Goal: Task Accomplishment & Management: Manage account settings

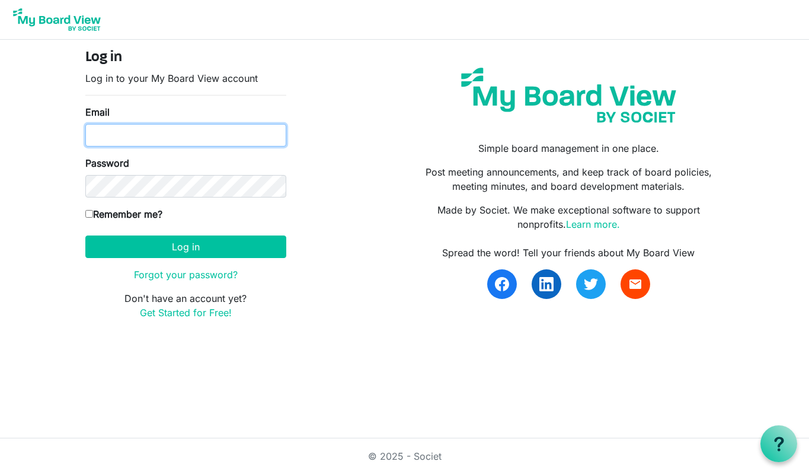
type input "larry.manao@snokinghockey.com"
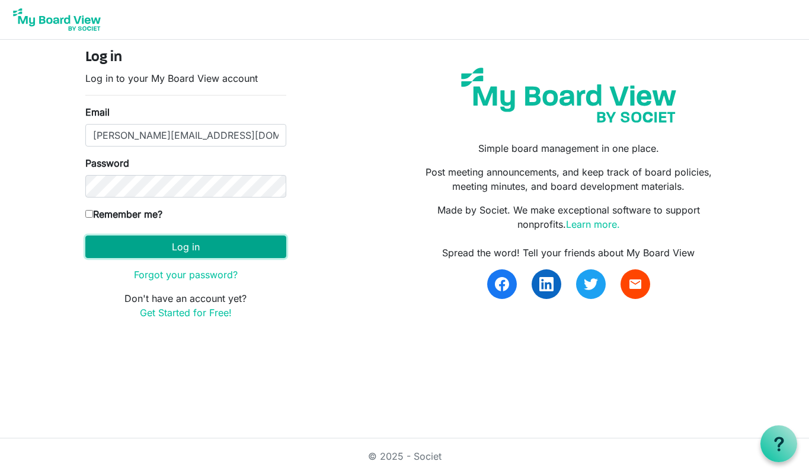
click at [163, 245] on button "Log in" at bounding box center [185, 246] width 201 height 23
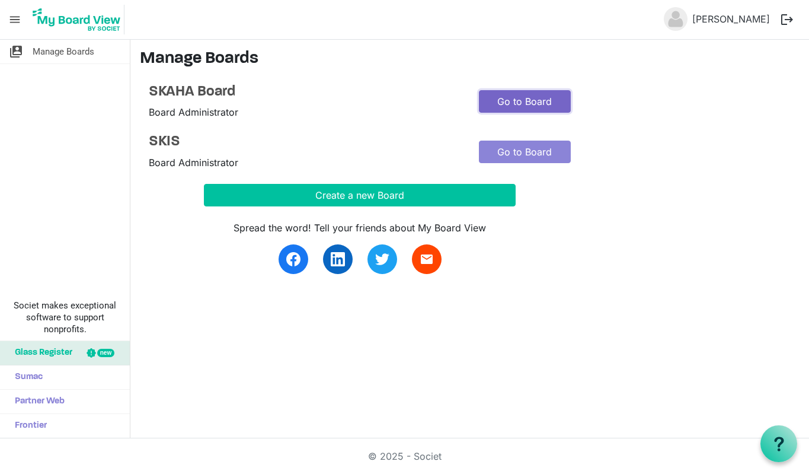
click at [539, 101] on link "Go to Board" at bounding box center [525, 101] width 92 height 23
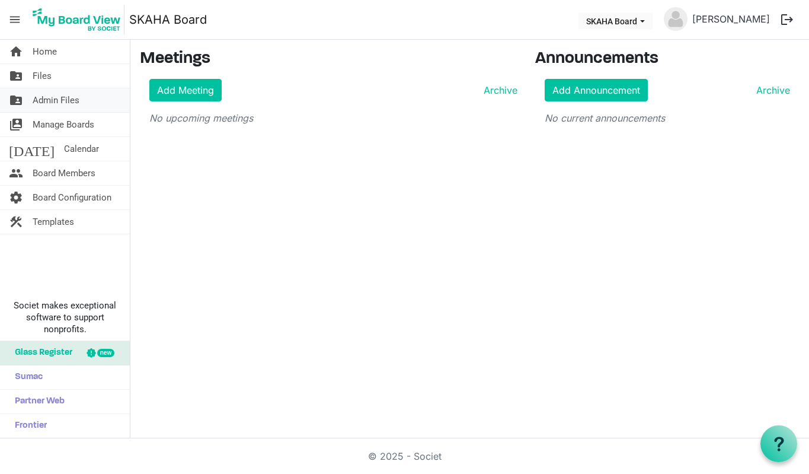
click at [56, 100] on span "Admin Files" at bounding box center [56, 100] width 47 height 24
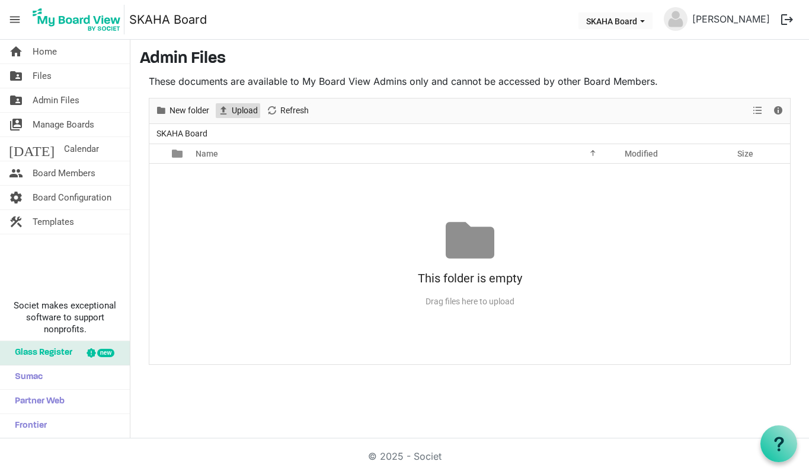
click at [248, 104] on span "Upload" at bounding box center [245, 110] width 28 height 15
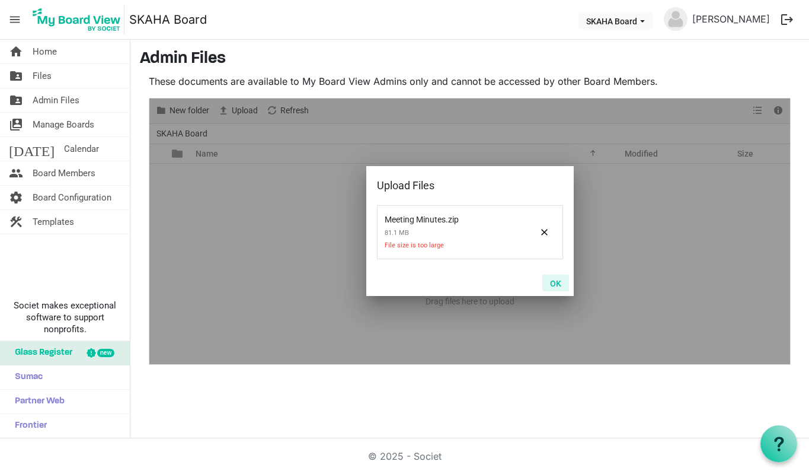
click at [557, 286] on button "OK" at bounding box center [555, 282] width 27 height 17
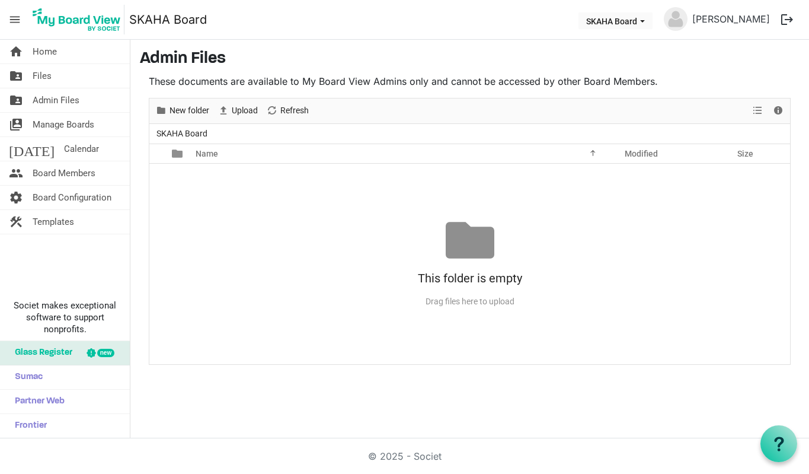
click at [557, 286] on div "This folder is empty" at bounding box center [469, 277] width 641 height 27
click at [250, 113] on span "Upload" at bounding box center [245, 110] width 28 height 15
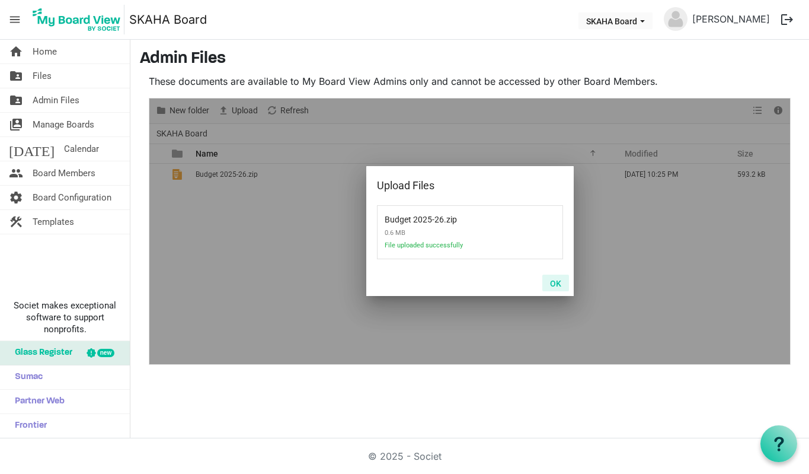
click at [562, 275] on button "OK" at bounding box center [555, 282] width 27 height 17
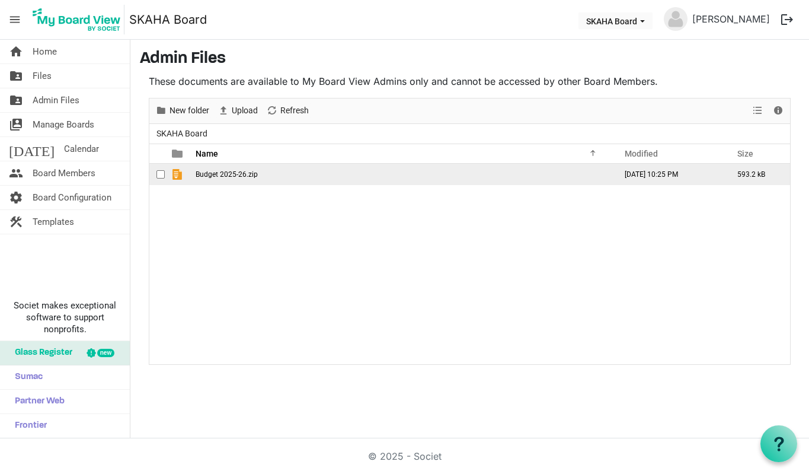
click at [223, 172] on span "Budget 2025-26.zip" at bounding box center [227, 174] width 62 height 8
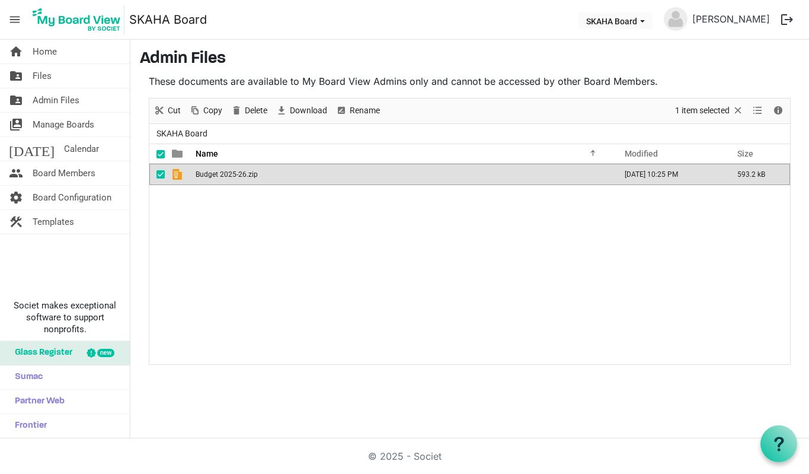
click at [223, 172] on span "Budget 2025-26.zip" at bounding box center [227, 174] width 62 height 8
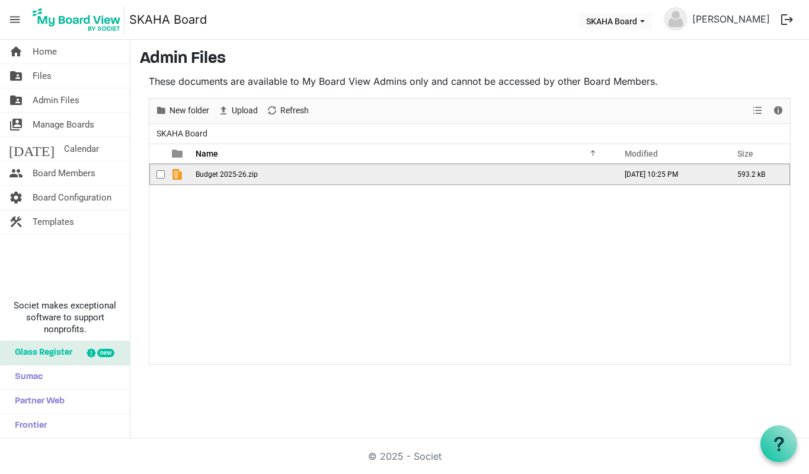
click at [223, 172] on span "Budget 2025-26.zip" at bounding box center [227, 174] width 62 height 8
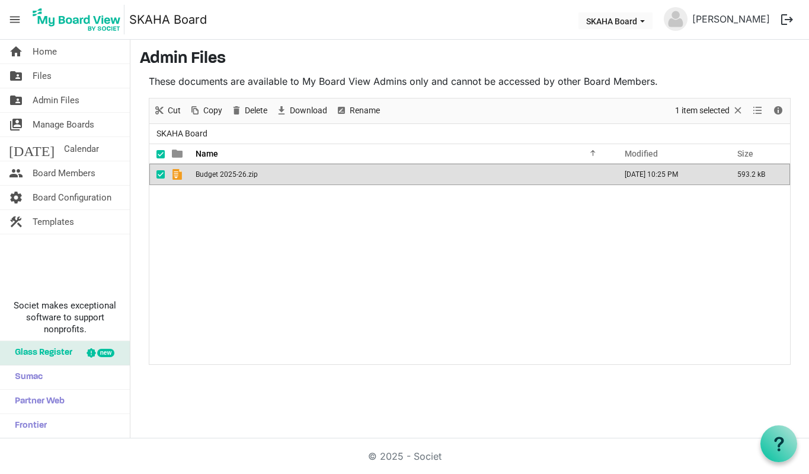
click at [223, 172] on span "Budget 2025-26.zip" at bounding box center [227, 174] width 62 height 8
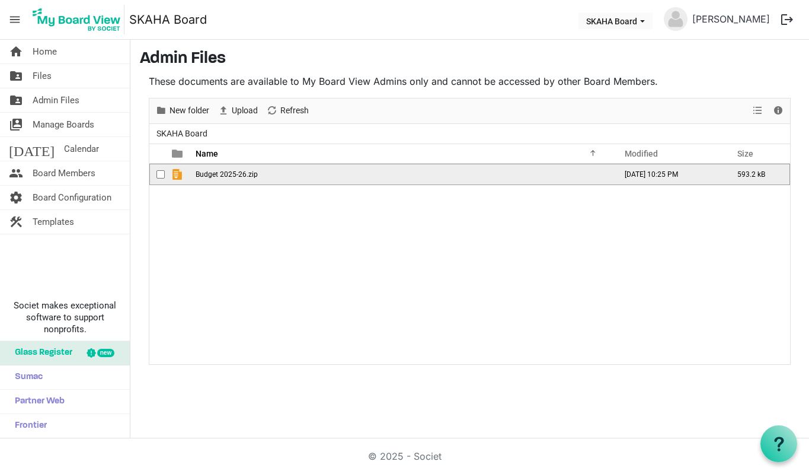
click at [223, 172] on span "Budget 2025-26.zip" at bounding box center [227, 174] width 62 height 8
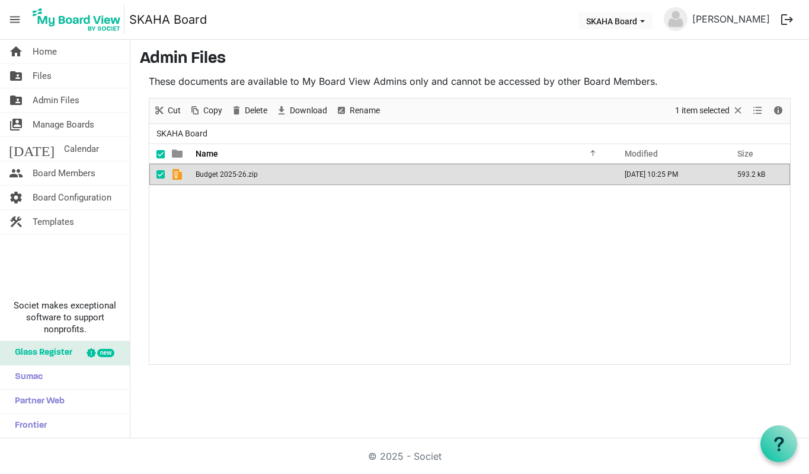
click at [81, 23] on img at bounding box center [76, 20] width 95 height 30
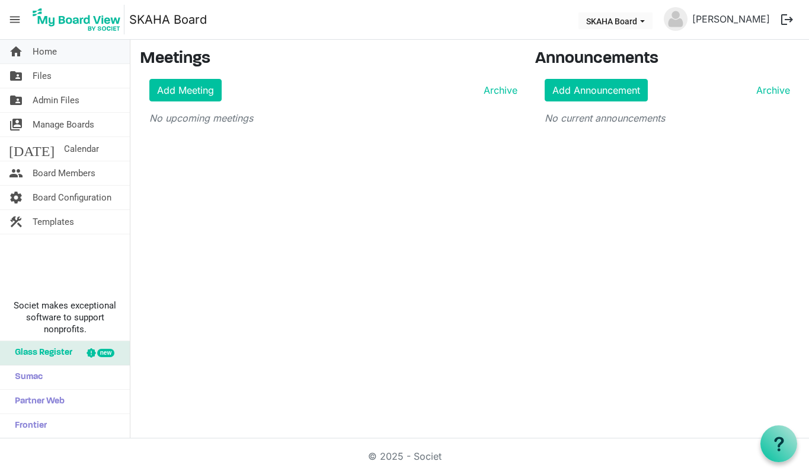
click at [47, 49] on span "Home" at bounding box center [45, 52] width 24 height 24
click at [75, 95] on span "Admin Files" at bounding box center [56, 100] width 47 height 24
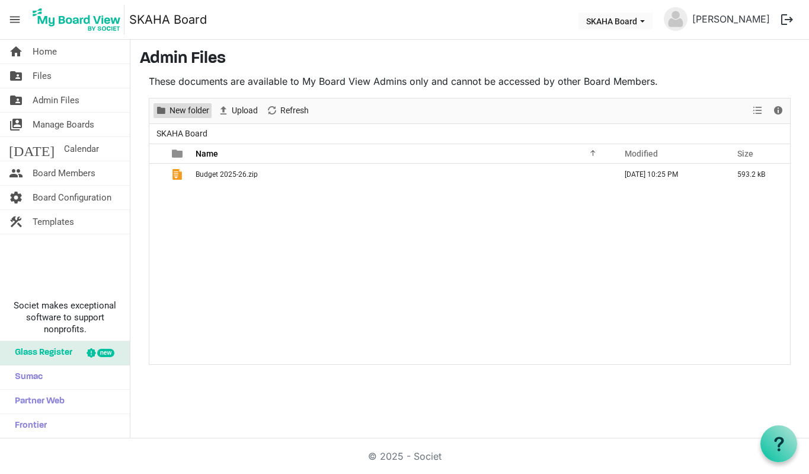
click at [194, 108] on span "New folder" at bounding box center [189, 110] width 42 height 15
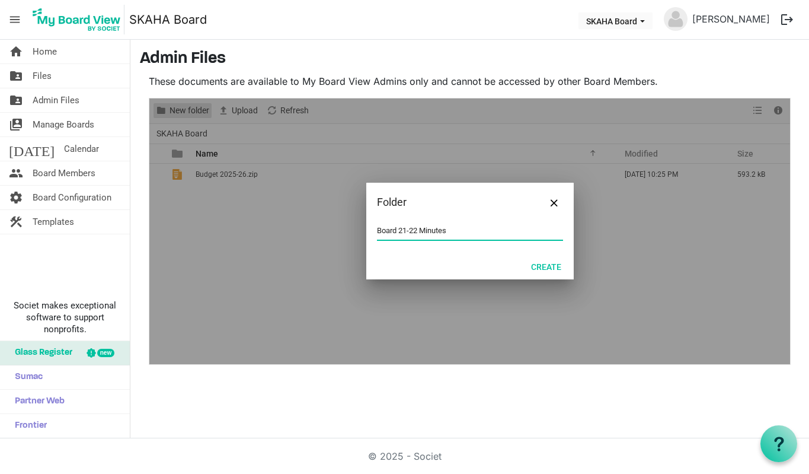
type input "Board 21-22 Minutes"
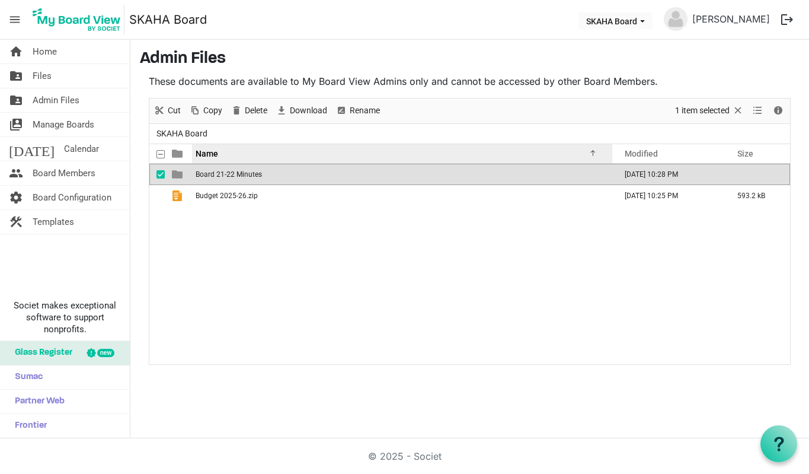
click at [213, 154] on span "Name" at bounding box center [207, 153] width 23 height 9
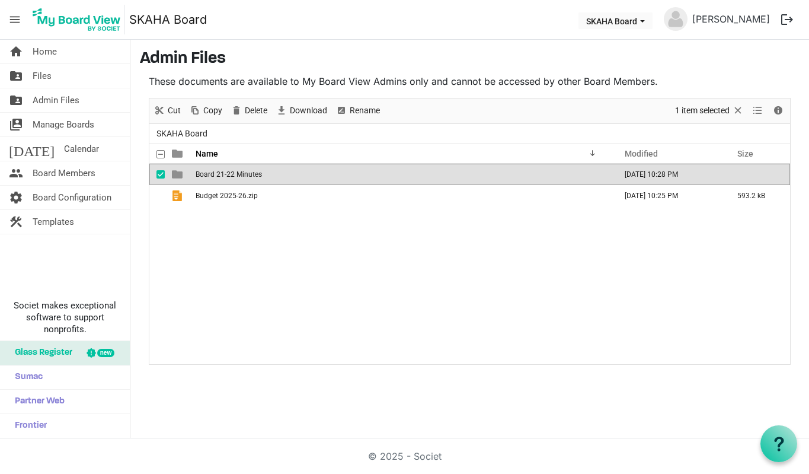
click at [750, 100] on div "View" at bounding box center [758, 110] width 20 height 25
click at [754, 111] on span "View dropdownbutton" at bounding box center [757, 110] width 14 height 15
click at [683, 70] on main "Admin Files These documents are available to My Board View Admins only and cann…" at bounding box center [469, 207] width 679 height 334
click at [762, 114] on span "View dropdownbutton" at bounding box center [757, 110] width 14 height 15
click at [759, 128] on li "Large icons" at bounding box center [755, 133] width 90 height 21
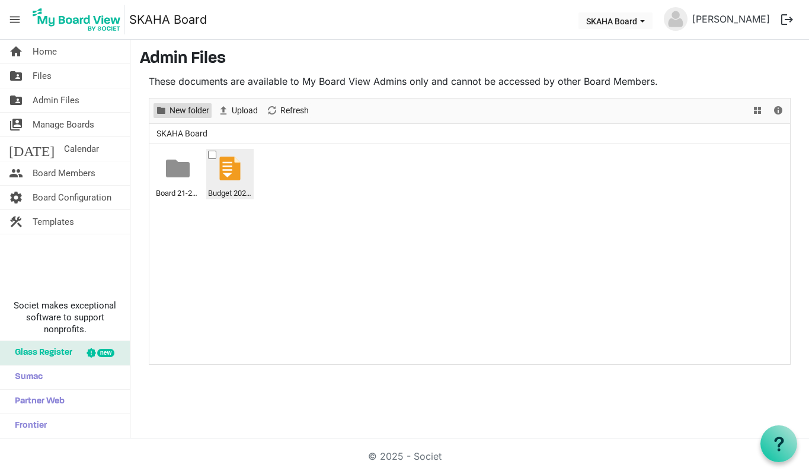
click at [194, 107] on span "New folder" at bounding box center [189, 110] width 42 height 15
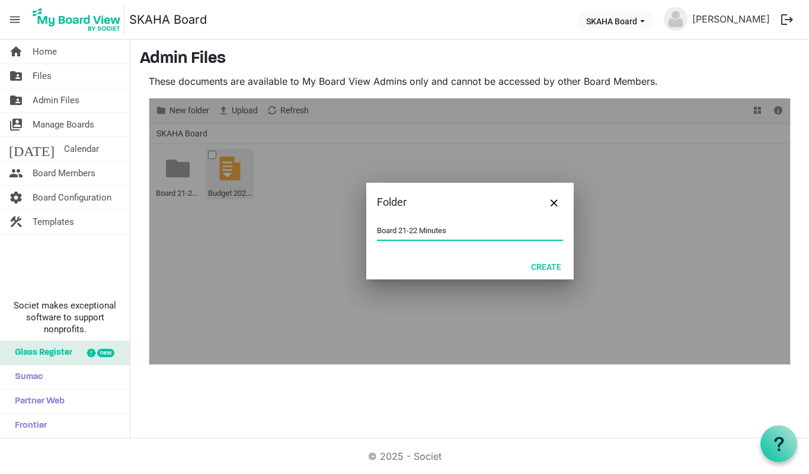
click at [408, 228] on input "Board 21-22 Minutes" at bounding box center [470, 231] width 186 height 18
click at [418, 228] on input "Board 21-22 Minutes" at bounding box center [470, 231] width 186 height 18
type input "Board 22-23 Minutes"
click at [546, 267] on button "Create" at bounding box center [546, 266] width 46 height 17
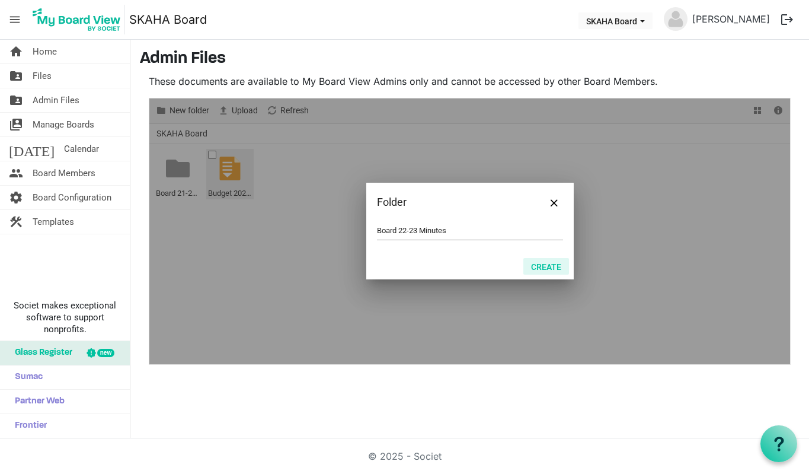
click at [546, 267] on button "Create" at bounding box center [546, 266] width 46 height 17
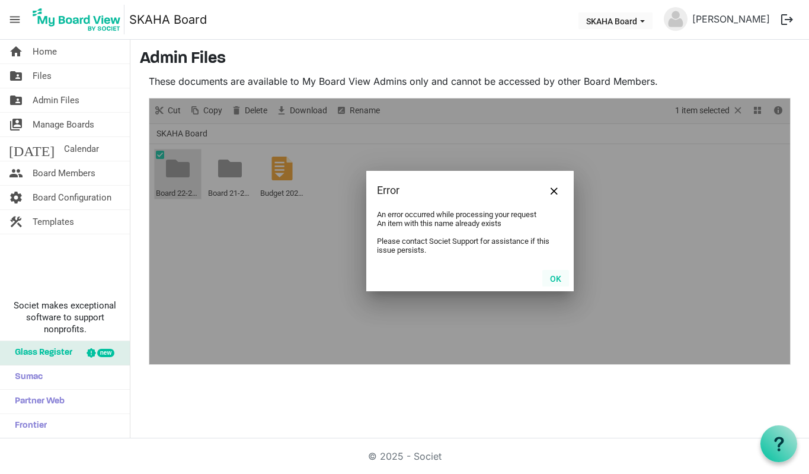
click at [557, 278] on button "OK" at bounding box center [555, 278] width 27 height 17
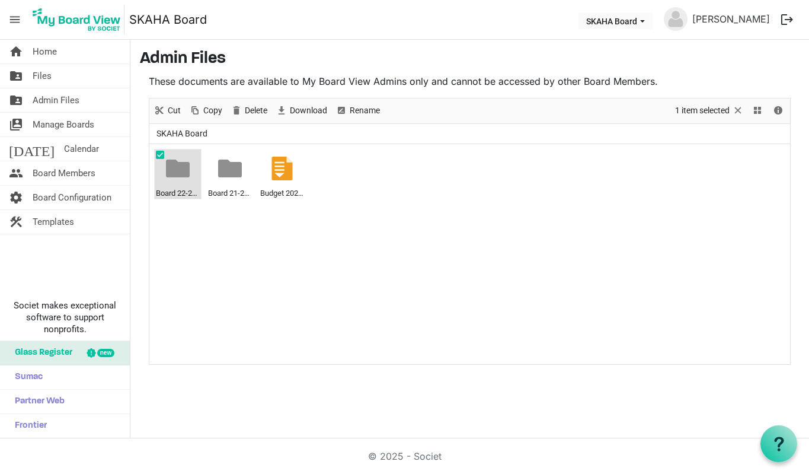
click at [229, 218] on ul "Board 22-23 Minutes Board 21-22 Minutes Budget 2025-26.zip" at bounding box center [469, 254] width 641 height 220
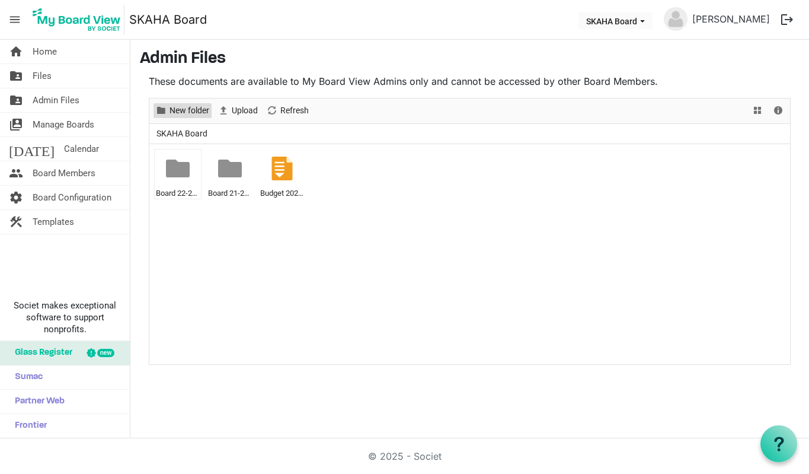
click at [194, 108] on span "New folder" at bounding box center [189, 110] width 42 height 15
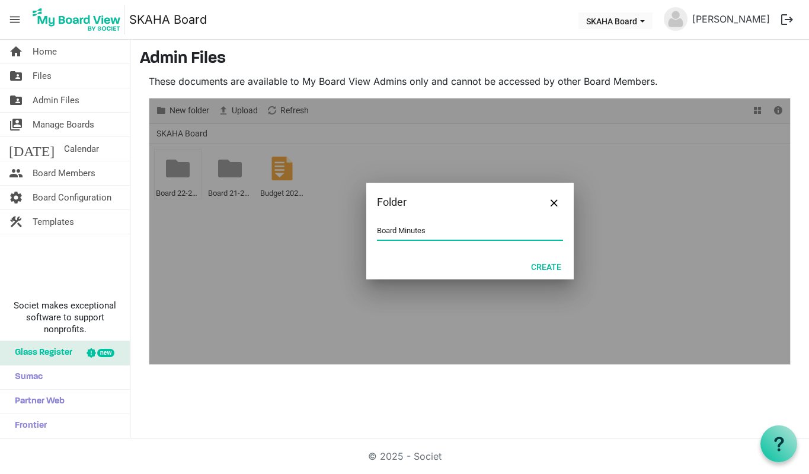
type input "Board Minutes"
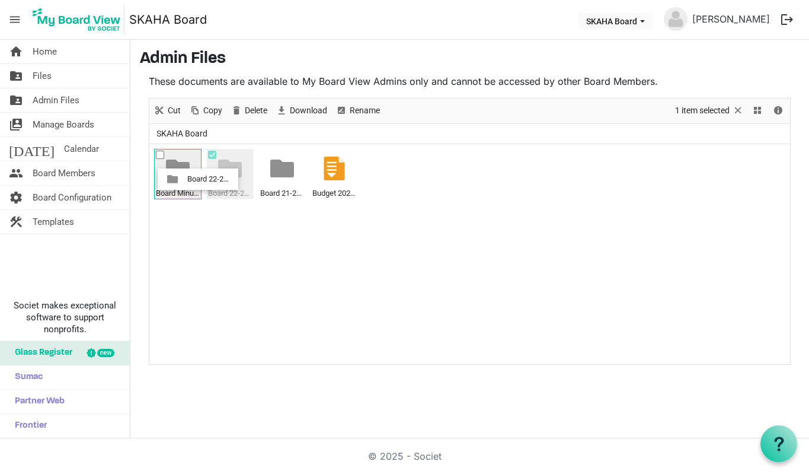
drag, startPoint x: 237, startPoint y: 174, endPoint x: 184, endPoint y: 179, distance: 53.6
click at [184, 179] on ul "Board Minutes Board 22-23 Minutes Board 21-22 Minutes Budget 2025-26.zip" at bounding box center [469, 254] width 641 height 220
drag, startPoint x: 228, startPoint y: 171, endPoint x: 188, endPoint y: 174, distance: 39.8
click at [188, 174] on ul "Board Minutes Board 21-22 Minutes Budget 2025-26.zip" at bounding box center [469, 254] width 641 height 220
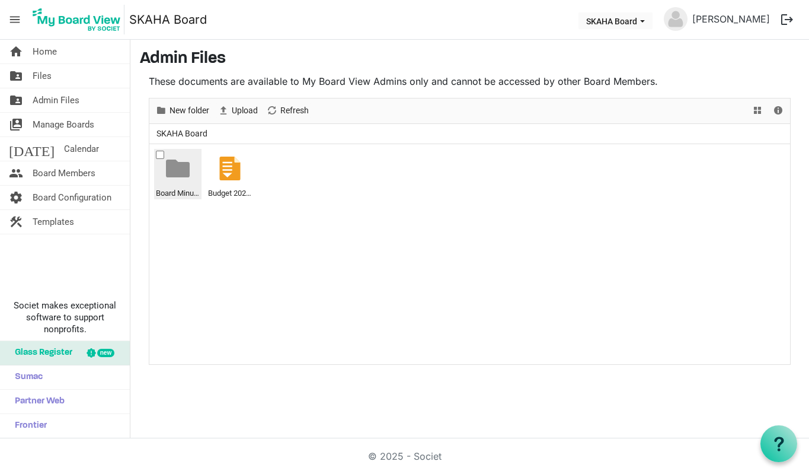
click at [184, 174] on div at bounding box center [178, 168] width 24 height 24
click at [752, 108] on span "View dropdownbutton" at bounding box center [757, 110] width 14 height 15
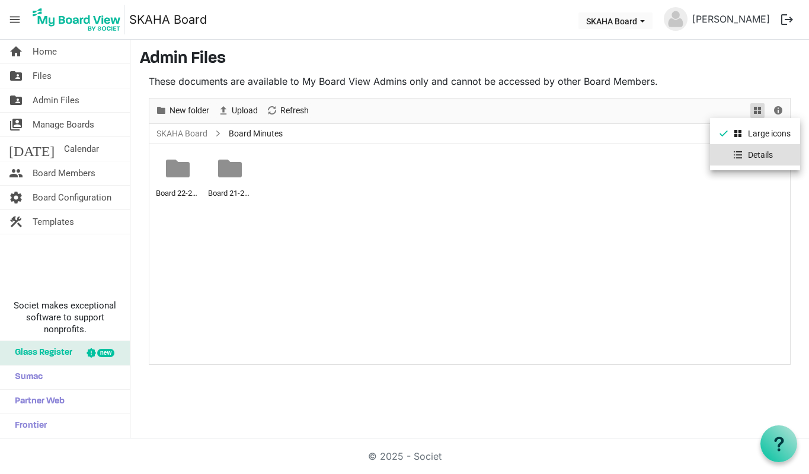
click at [759, 153] on li "Details" at bounding box center [755, 154] width 90 height 21
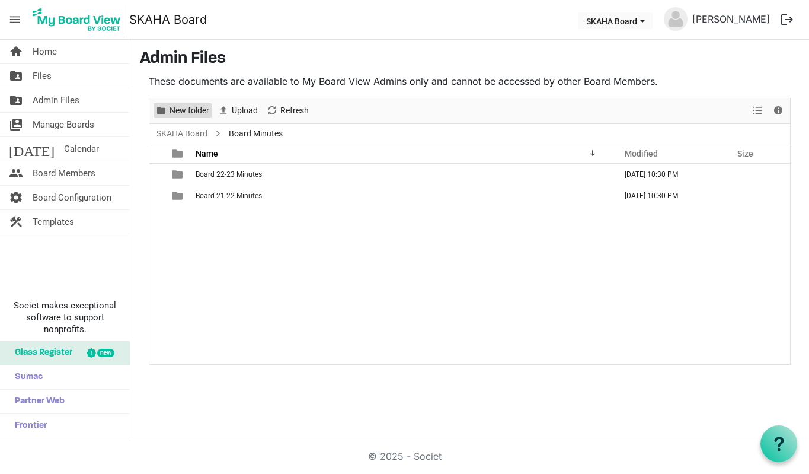
click at [189, 113] on span "New folder" at bounding box center [189, 110] width 42 height 15
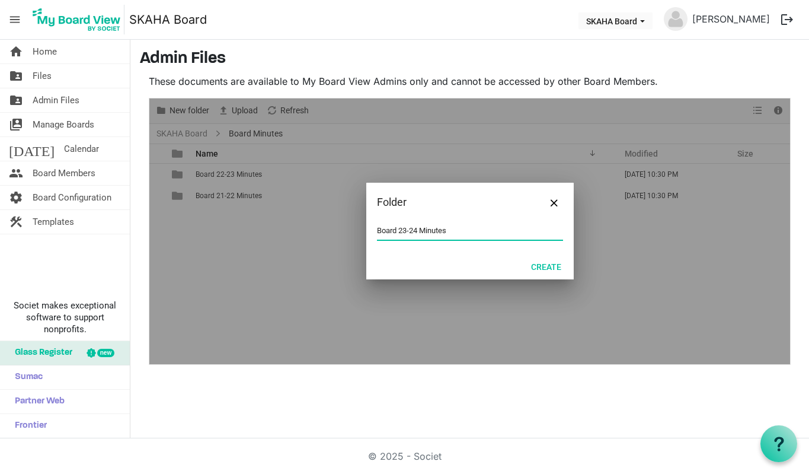
type input "Board 23-24 Minutes"
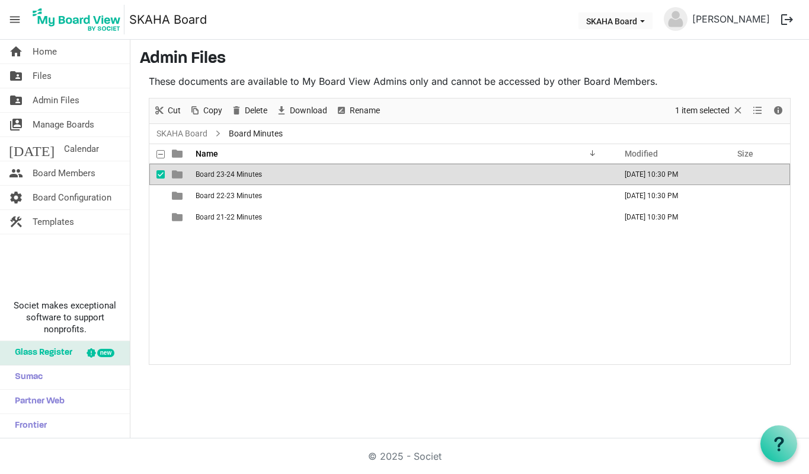
click at [428, 246] on div "Board 23-24 Minutes September 28, 2025 10:30 PM Board 22-23 Minutes September 2…" at bounding box center [469, 264] width 641 height 200
click at [212, 247] on div "Board 23-24 Minutes September 28, 2025 10:30 PM Board 22-23 Minutes September 2…" at bounding box center [469, 264] width 641 height 200
click at [162, 172] on span "checkbox" at bounding box center [160, 174] width 8 height 8
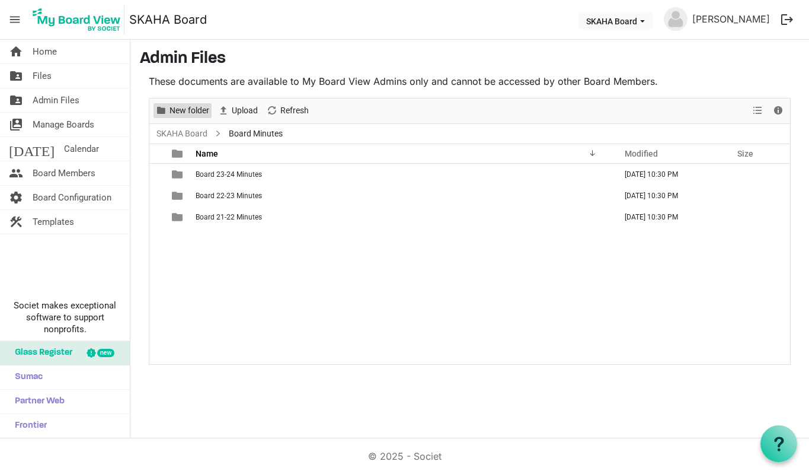
click at [177, 113] on span "New folder" at bounding box center [189, 110] width 42 height 15
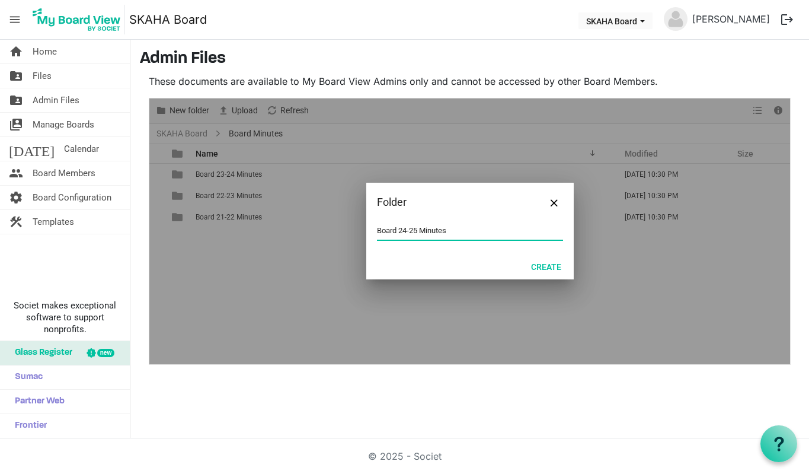
type input "Board 24-25 Minutes"
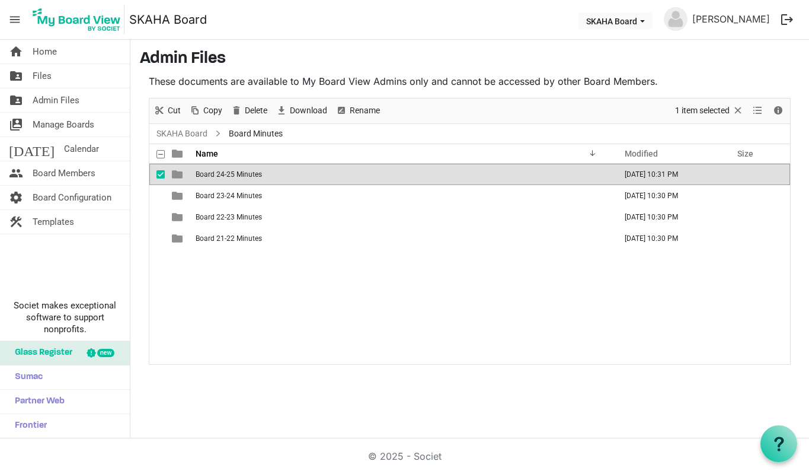
click at [352, 376] on div "home Home folder_shared Files folder_shared Admin Files switch_account Manage B…" at bounding box center [404, 239] width 809 height 398
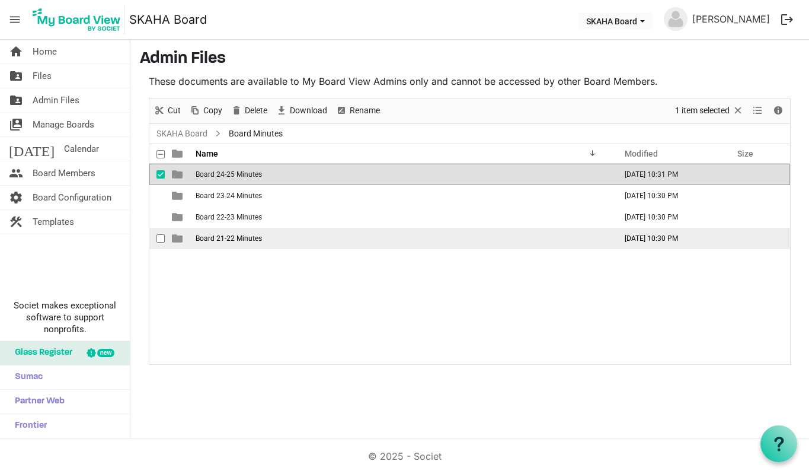
click at [252, 234] on span "Board 21-22 Minutes" at bounding box center [229, 238] width 66 height 8
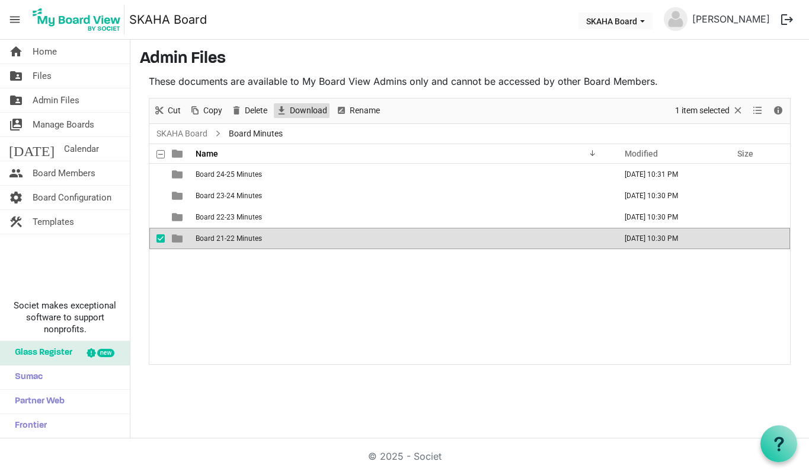
click at [308, 114] on span "Download" at bounding box center [309, 110] width 40 height 15
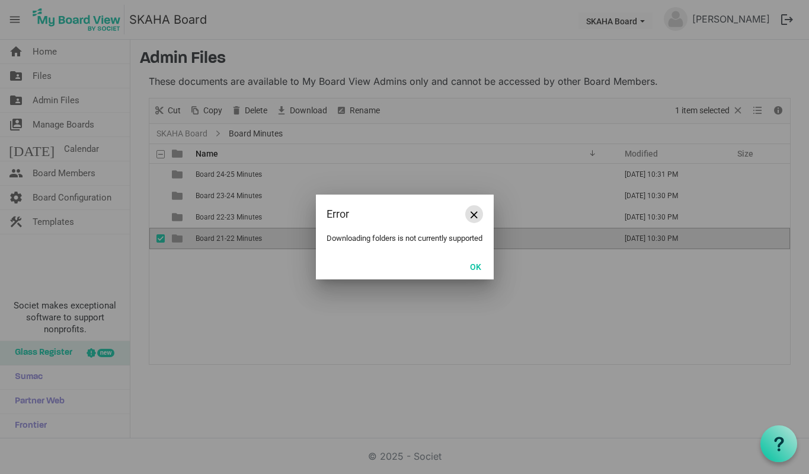
click at [477, 211] on span "Close" at bounding box center [474, 214] width 7 height 7
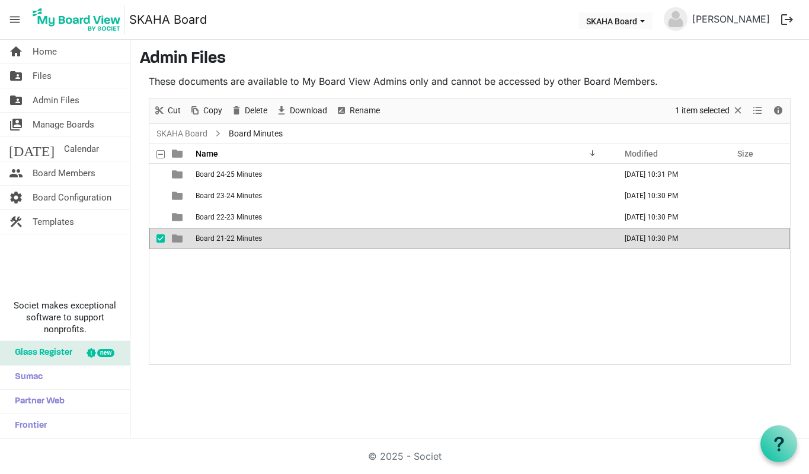
click at [213, 234] on span "Board 21-22 Minutes" at bounding box center [229, 238] width 66 height 8
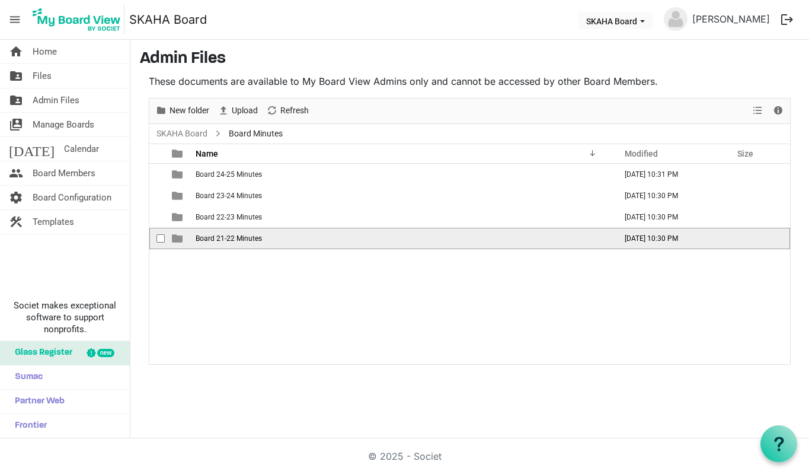
click at [213, 234] on span "Board 21-22 Minutes" at bounding box center [229, 238] width 66 height 8
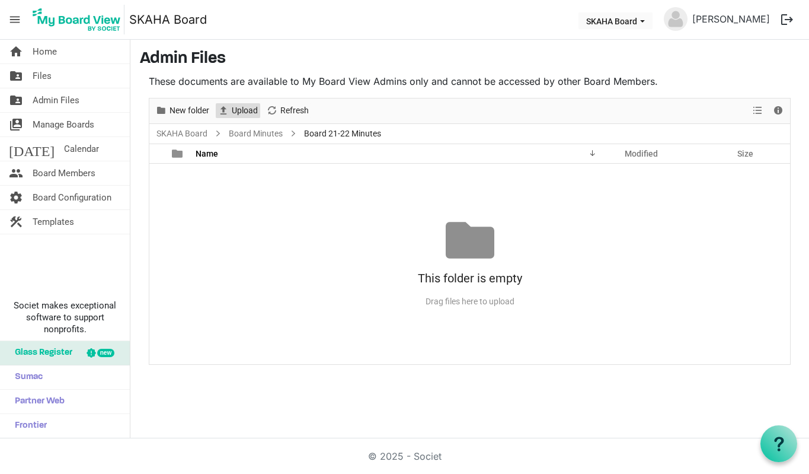
click at [248, 106] on span "Upload" at bounding box center [245, 110] width 28 height 15
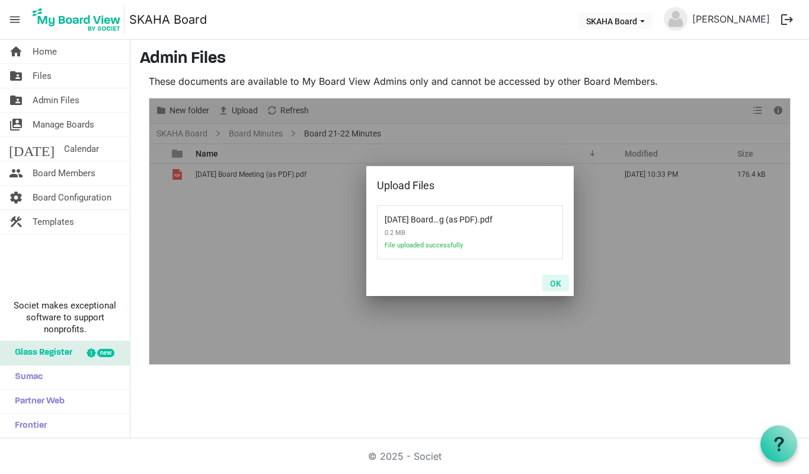
click at [558, 282] on button "OK" at bounding box center [555, 282] width 27 height 17
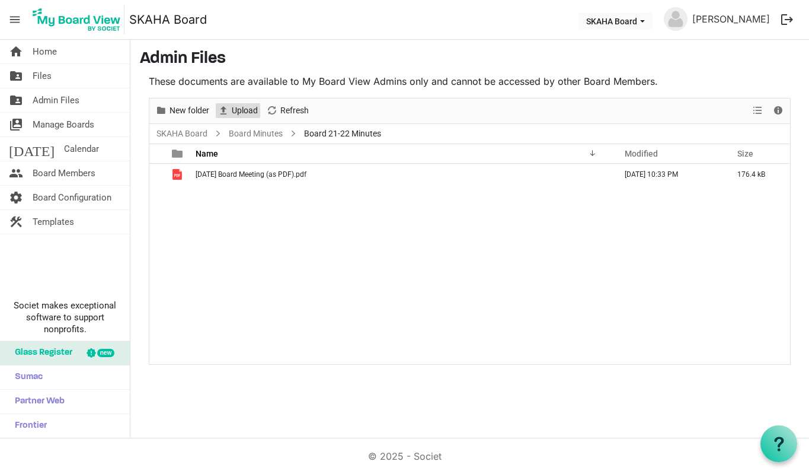
click at [245, 117] on span "Upload" at bounding box center [245, 110] width 28 height 15
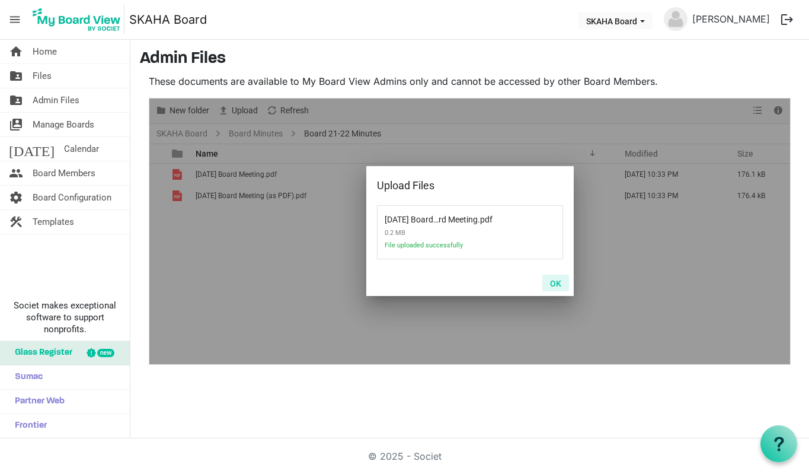
click at [556, 274] on button "OK" at bounding box center [555, 282] width 27 height 17
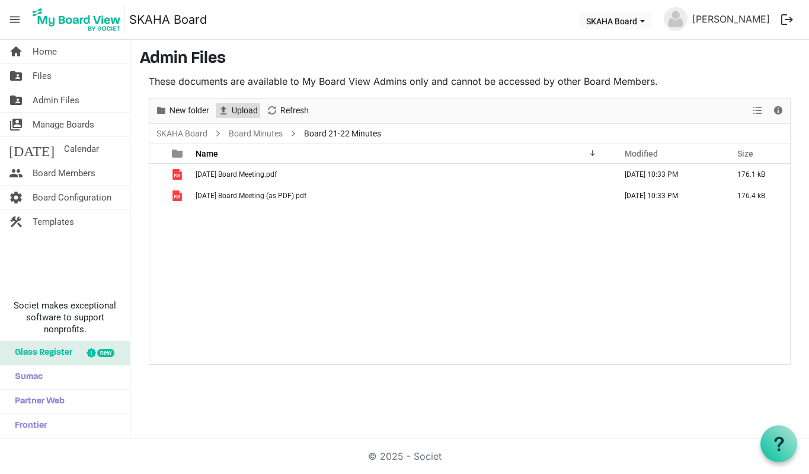
click at [249, 109] on span "Upload" at bounding box center [245, 110] width 28 height 15
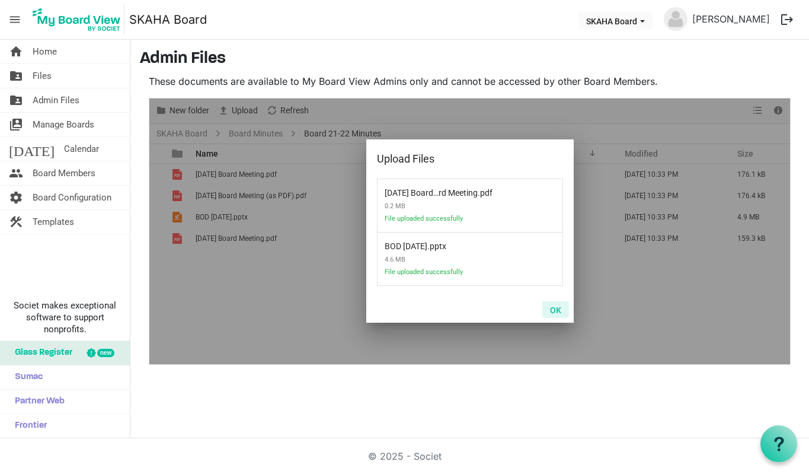
click at [554, 314] on button "OK" at bounding box center [555, 309] width 27 height 17
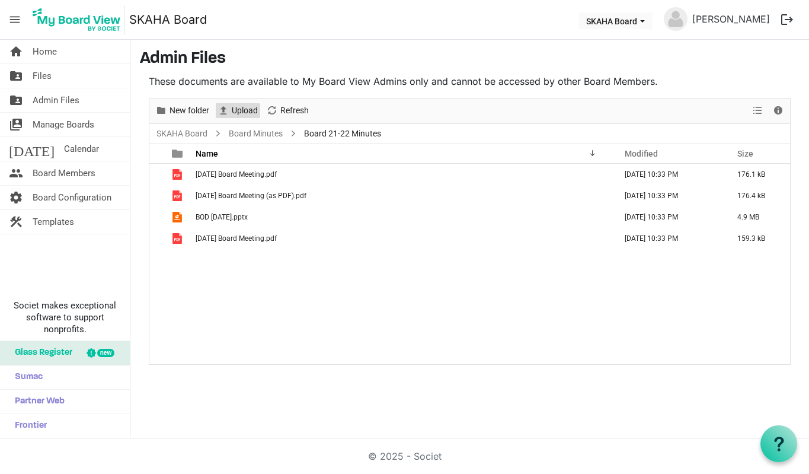
click at [235, 114] on span "Upload" at bounding box center [245, 110] width 28 height 15
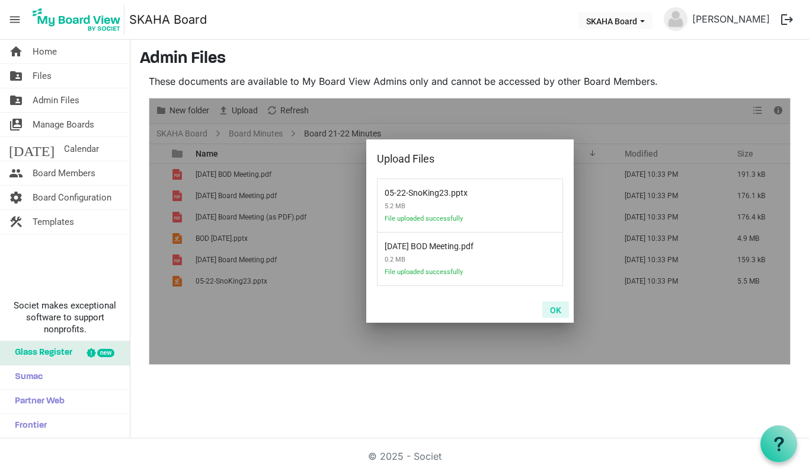
click at [557, 308] on button "OK" at bounding box center [555, 309] width 27 height 17
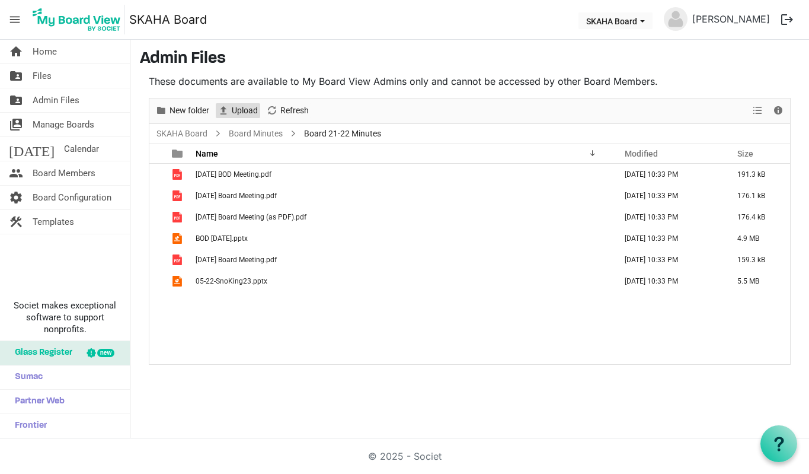
click at [239, 110] on span "Upload" at bounding box center [245, 110] width 28 height 15
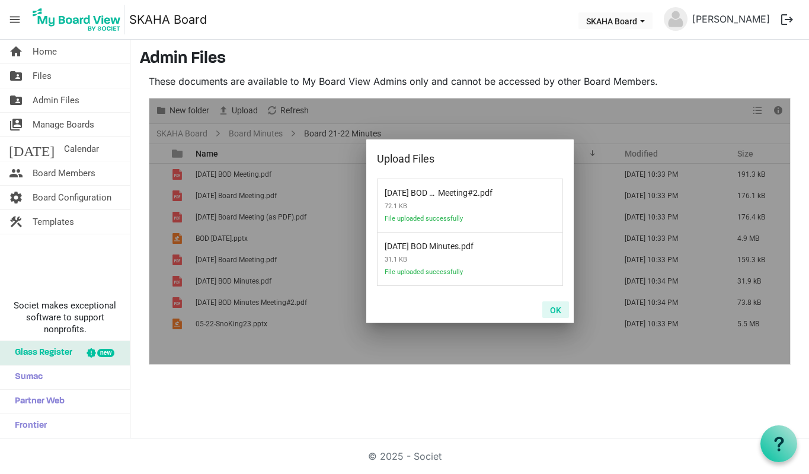
click at [559, 311] on button "OK" at bounding box center [555, 309] width 27 height 17
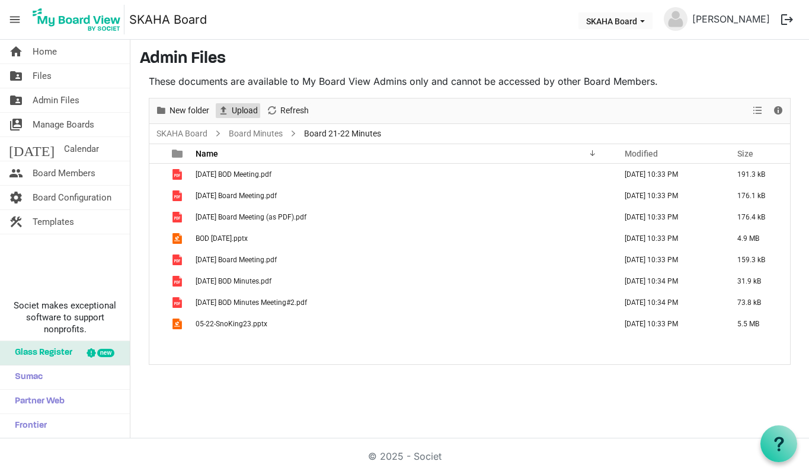
click at [239, 113] on span "Upload" at bounding box center [245, 110] width 28 height 15
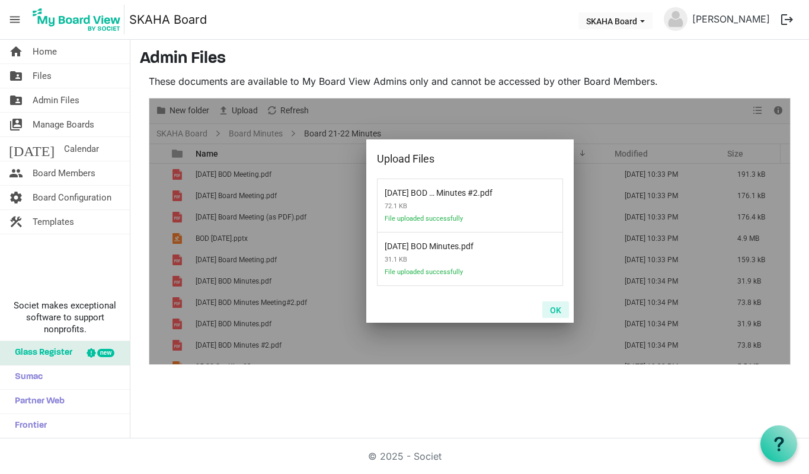
click at [561, 312] on button "OK" at bounding box center [555, 309] width 27 height 17
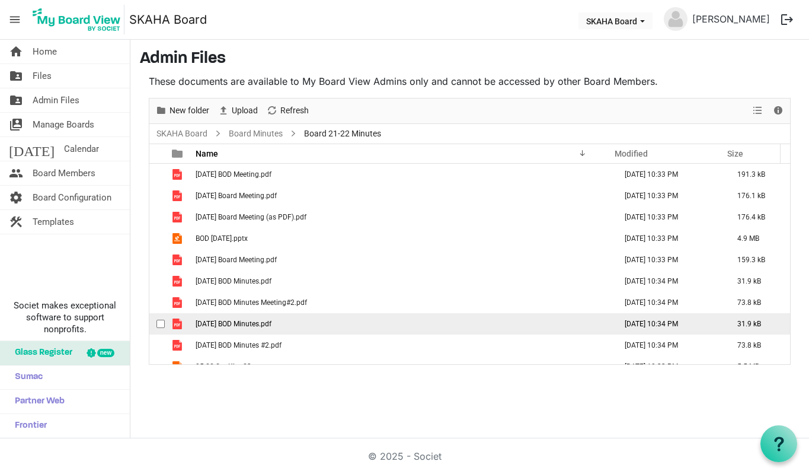
click at [166, 322] on div "checkbox" at bounding box center [163, 324] width 14 height 12
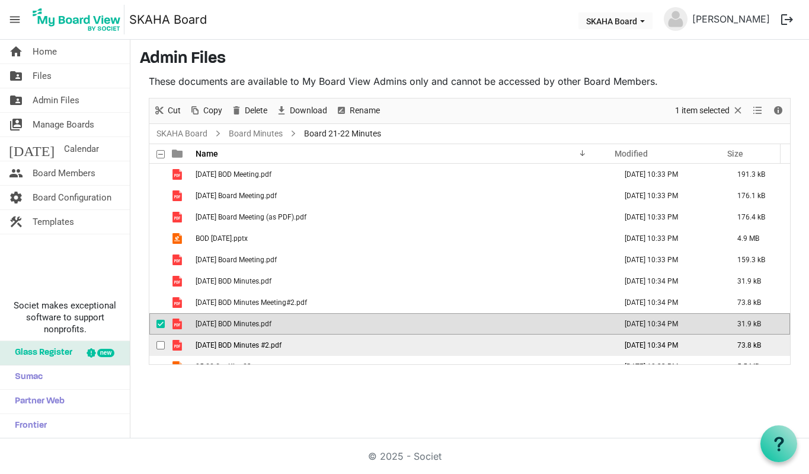
click at [160, 343] on span "checkbox" at bounding box center [160, 345] width 8 height 8
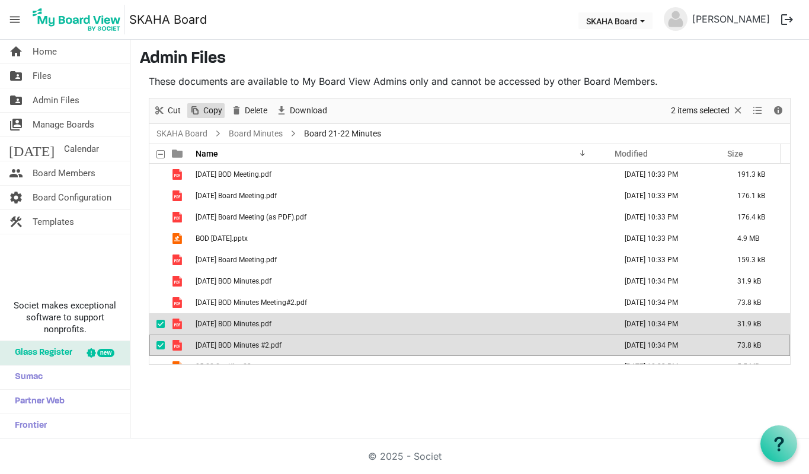
click at [215, 113] on span "Copy" at bounding box center [212, 110] width 21 height 15
click at [254, 136] on link "Board Minutes" at bounding box center [255, 133] width 59 height 15
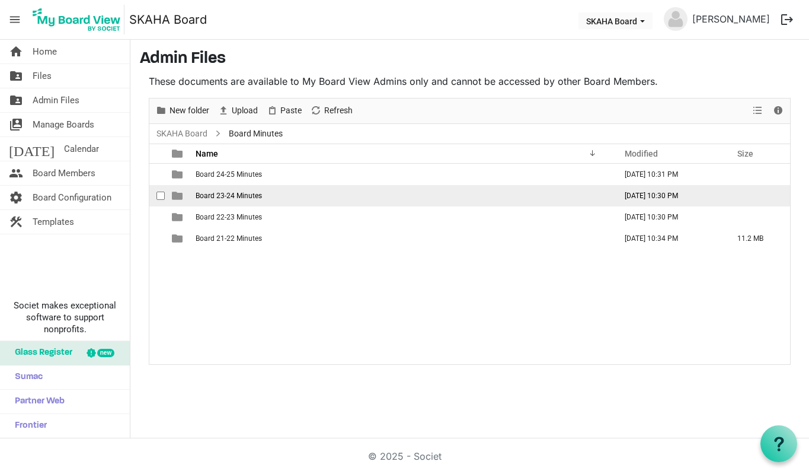
click at [247, 198] on span "Board 23-24 Minutes" at bounding box center [229, 195] width 66 height 8
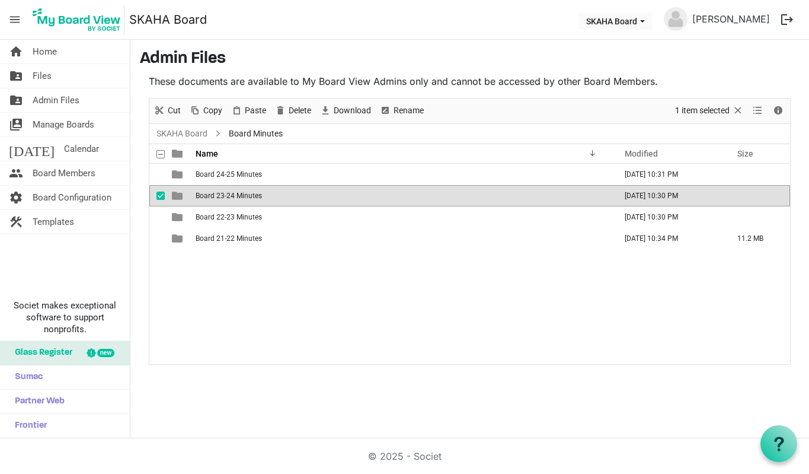
click at [247, 198] on span "Board 23-24 Minutes" at bounding box center [229, 195] width 66 height 8
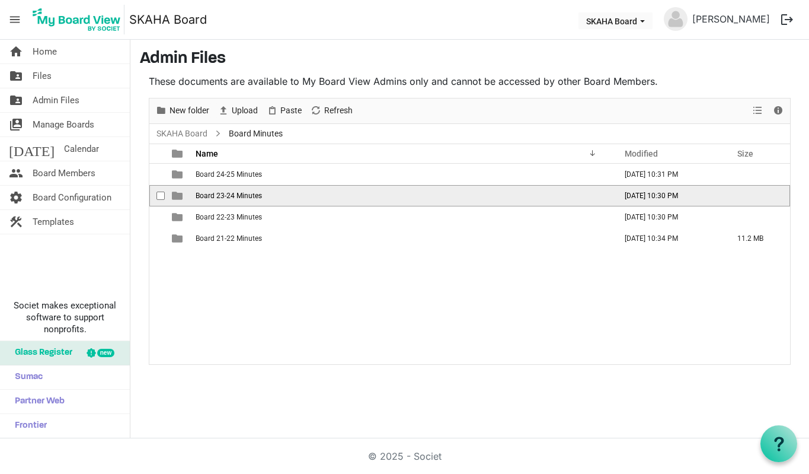
click at [247, 198] on span "Board 23-24 Minutes" at bounding box center [229, 195] width 66 height 8
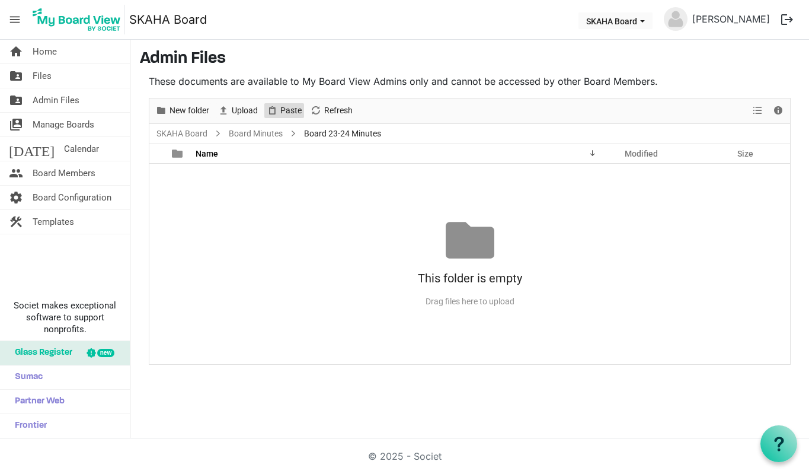
click at [292, 116] on span "Paste" at bounding box center [291, 110] width 24 height 15
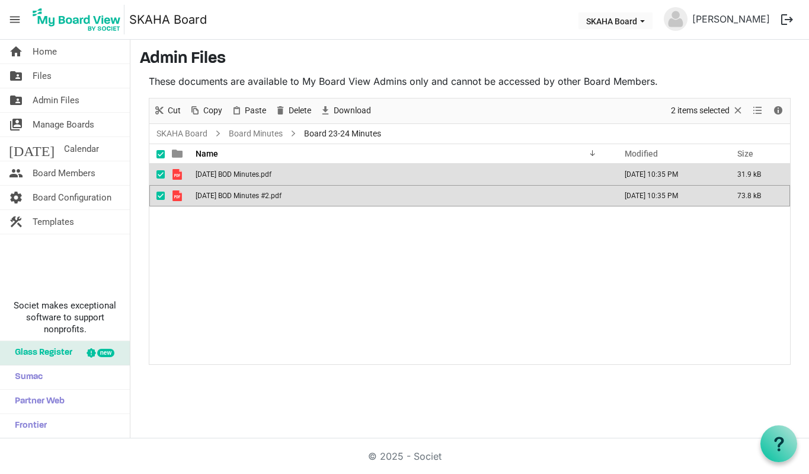
click at [225, 258] on div "2022 July BOD Minutes.pdf September 28, 2025 10:35 PM 31.9 kB 2022 July BOD Min…" at bounding box center [469, 264] width 641 height 200
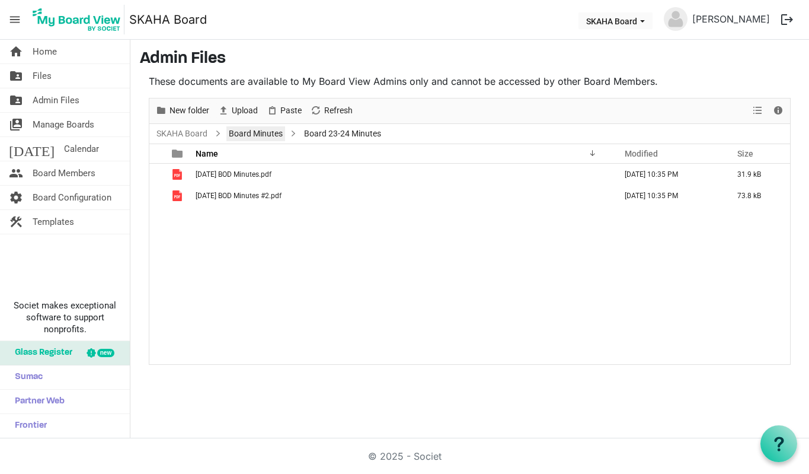
click at [260, 133] on link "Board Minutes" at bounding box center [255, 133] width 59 height 15
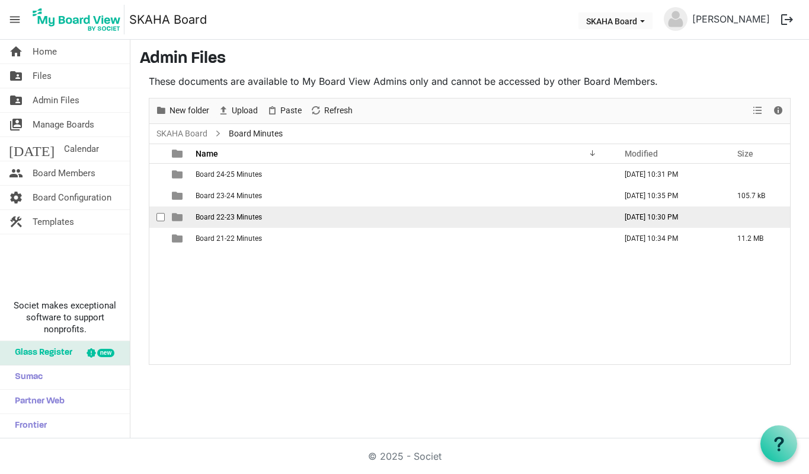
click at [241, 217] on span "Board 22-23 Minutes" at bounding box center [229, 217] width 66 height 8
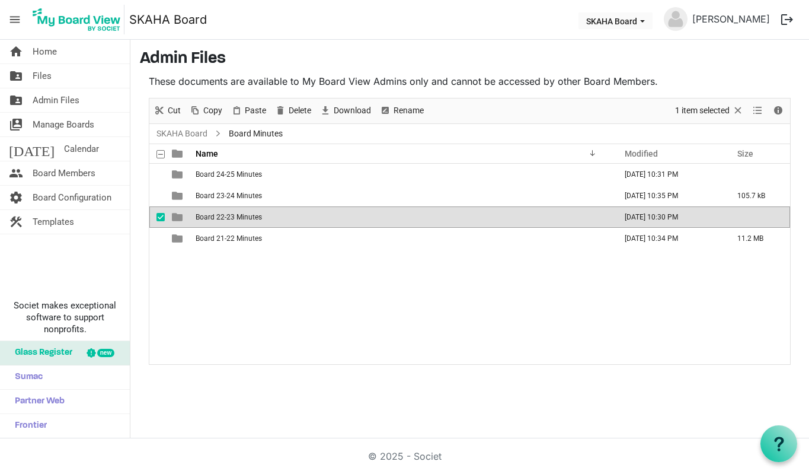
click at [241, 217] on span "Board 22-23 Minutes" at bounding box center [229, 217] width 66 height 8
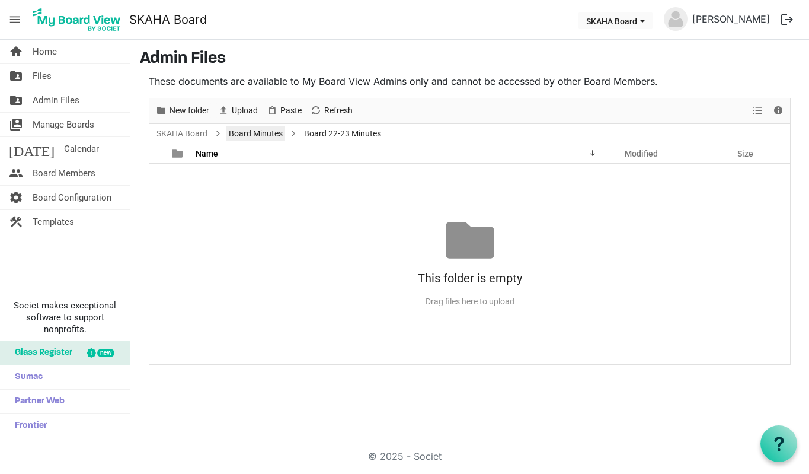
click at [258, 133] on link "Board Minutes" at bounding box center [255, 133] width 59 height 15
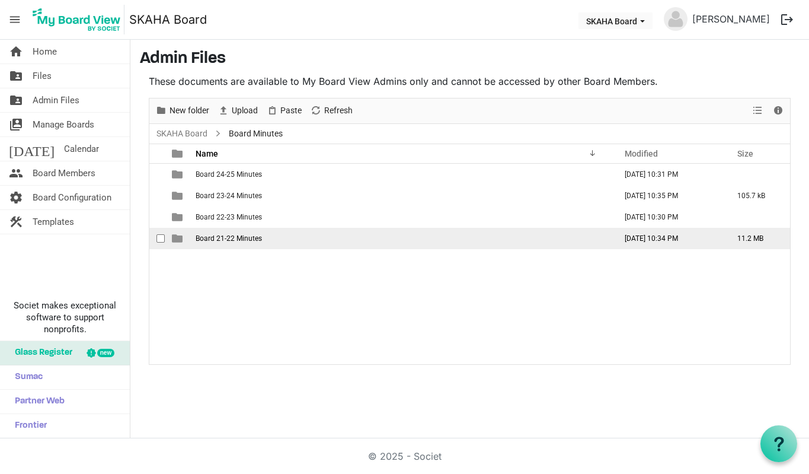
click at [241, 235] on span "Board 21-22 Minutes" at bounding box center [229, 238] width 66 height 8
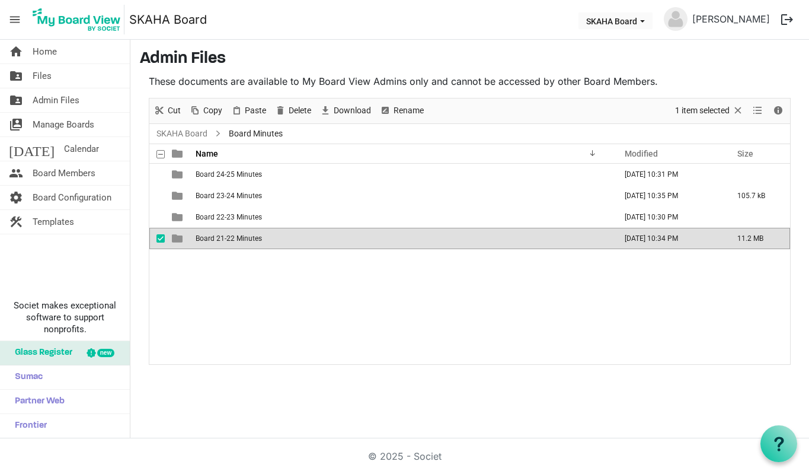
click at [241, 235] on span "Board 21-22 Minutes" at bounding box center [229, 238] width 66 height 8
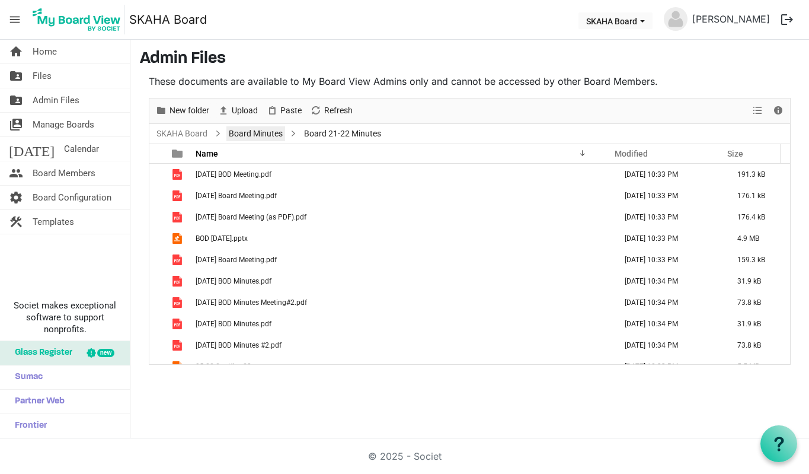
click at [276, 129] on link "Board Minutes" at bounding box center [255, 133] width 59 height 15
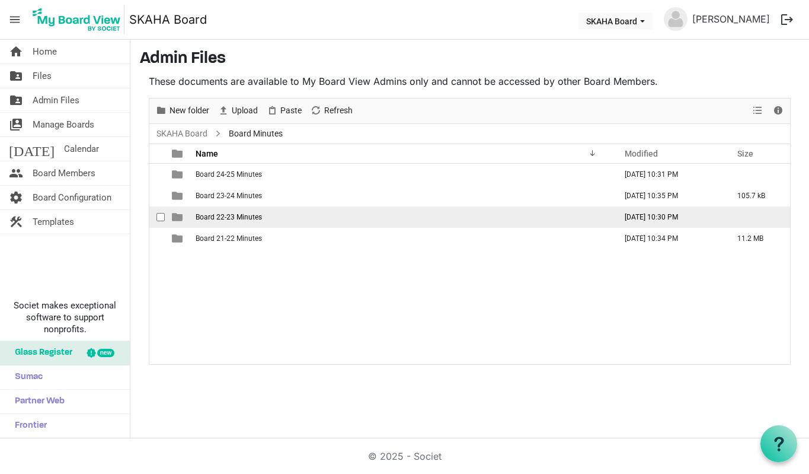
click at [238, 218] on span "Board 22-23 Minutes" at bounding box center [229, 217] width 66 height 8
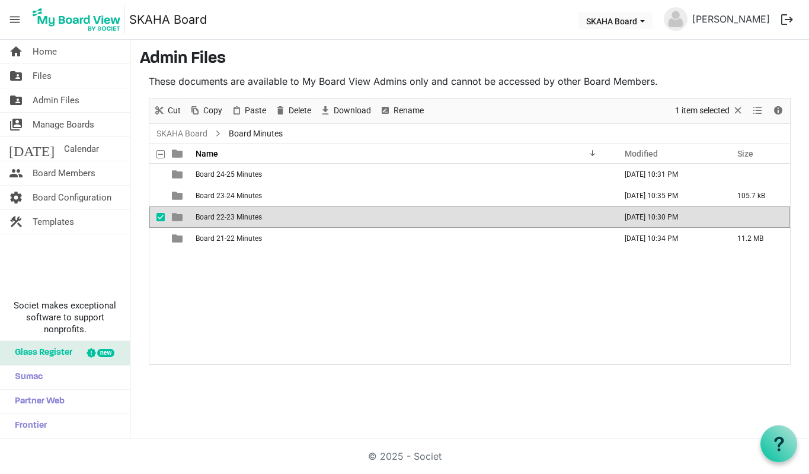
click at [238, 218] on span "Board 22-23 Minutes" at bounding box center [229, 217] width 66 height 8
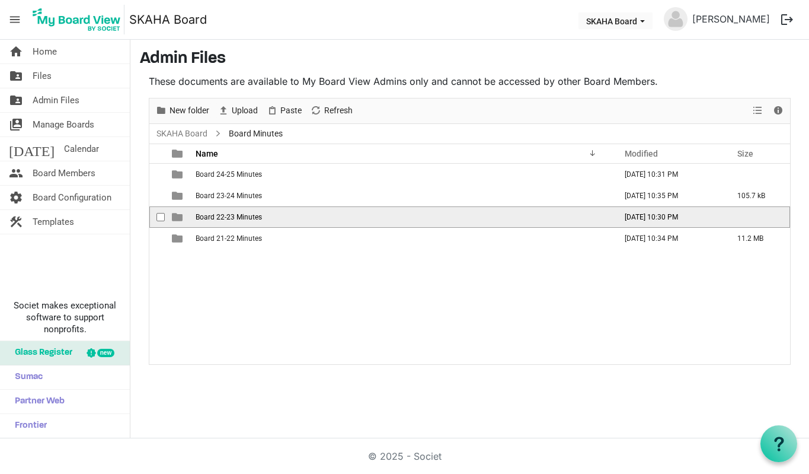
click at [238, 218] on span "Board 22-23 Minutes" at bounding box center [229, 217] width 66 height 8
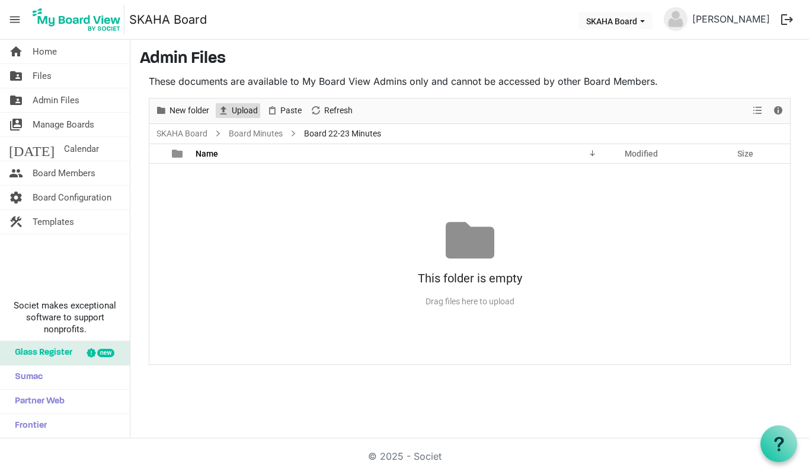
click at [247, 106] on span "Upload" at bounding box center [245, 110] width 28 height 15
click at [243, 113] on span "Upload" at bounding box center [245, 110] width 28 height 15
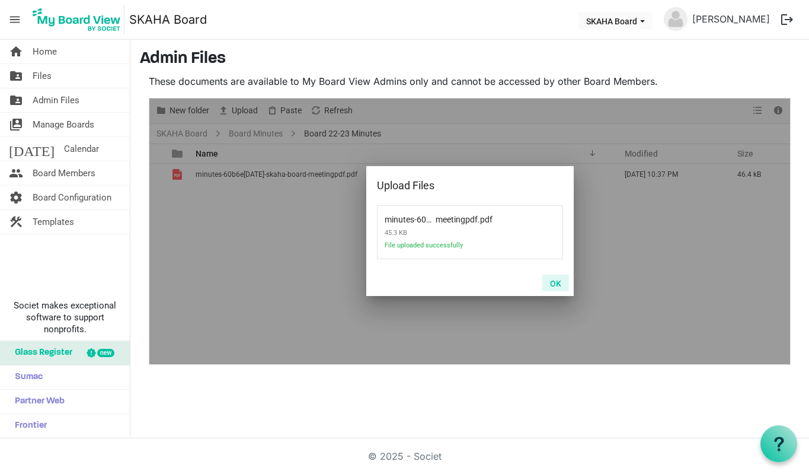
click at [559, 287] on button "OK" at bounding box center [555, 282] width 27 height 17
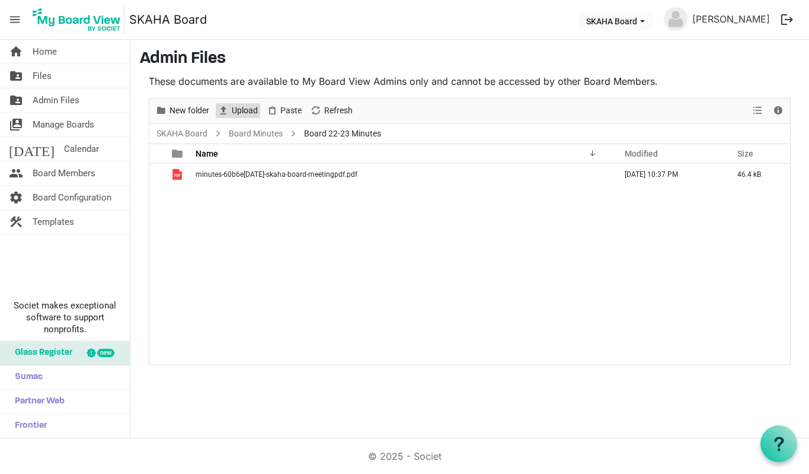
click at [247, 111] on span "Upload" at bounding box center [245, 110] width 28 height 15
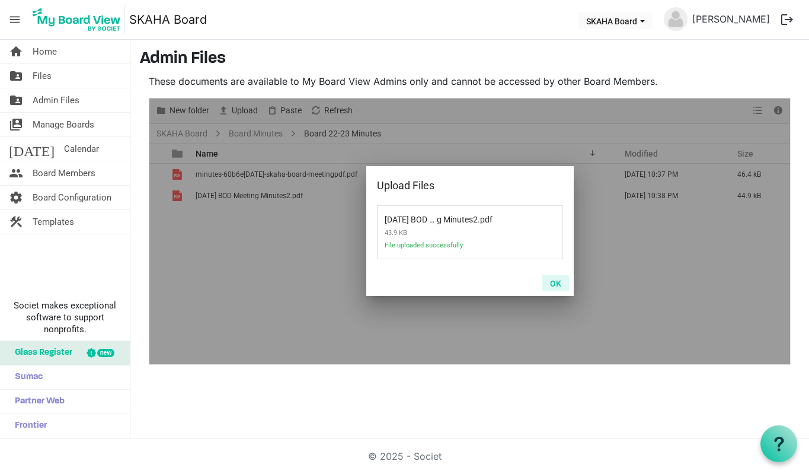
click at [555, 284] on button "OK" at bounding box center [555, 282] width 27 height 17
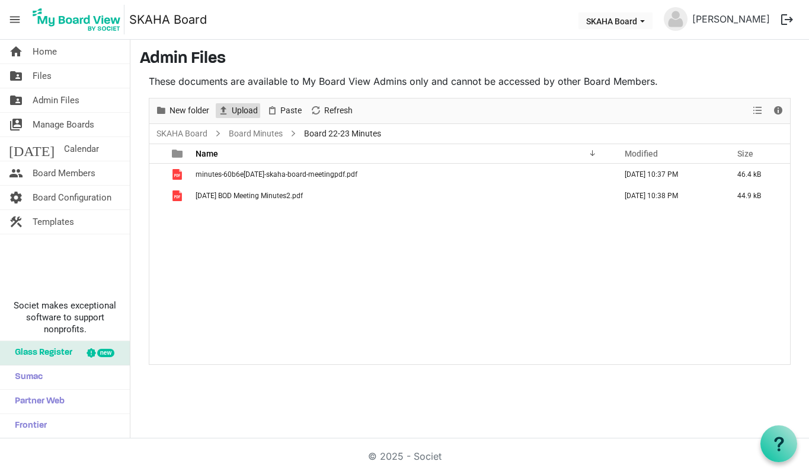
click at [245, 110] on span "Upload" at bounding box center [245, 110] width 28 height 15
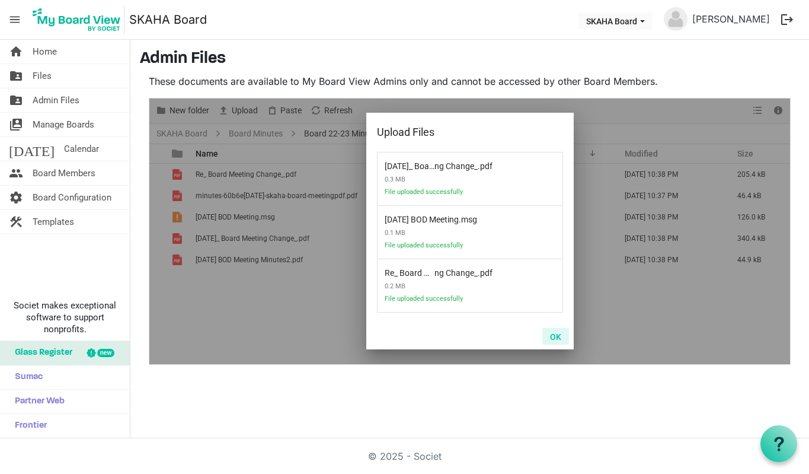
click at [561, 340] on button "OK" at bounding box center [555, 336] width 27 height 17
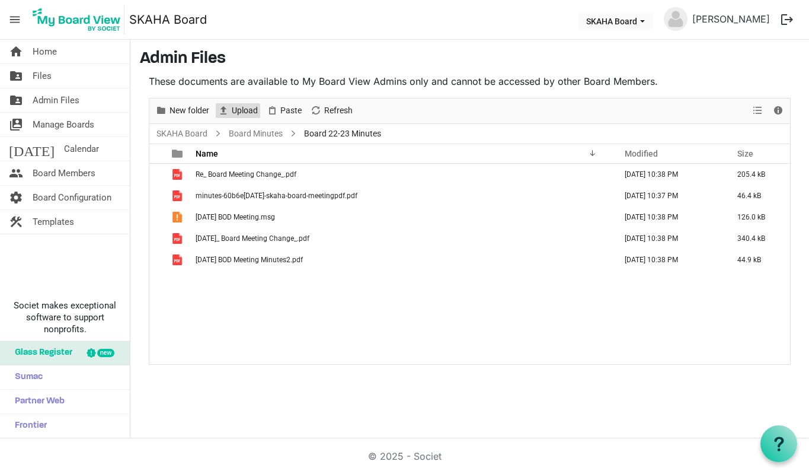
click at [252, 112] on span "Upload" at bounding box center [245, 110] width 28 height 15
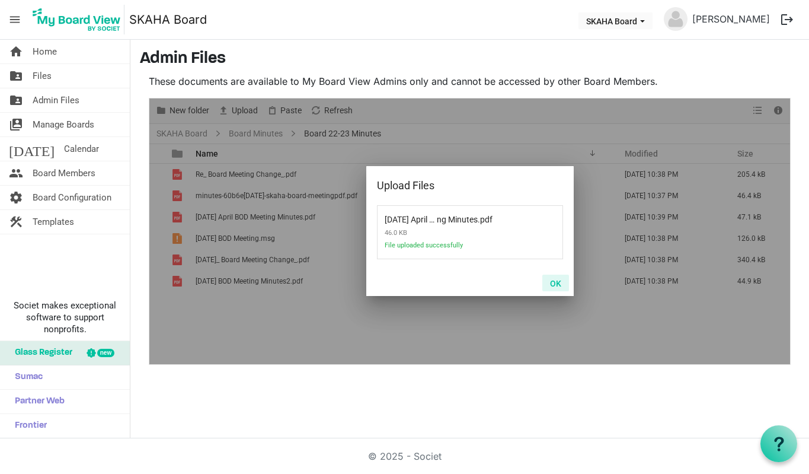
click at [555, 285] on button "OK" at bounding box center [555, 282] width 27 height 17
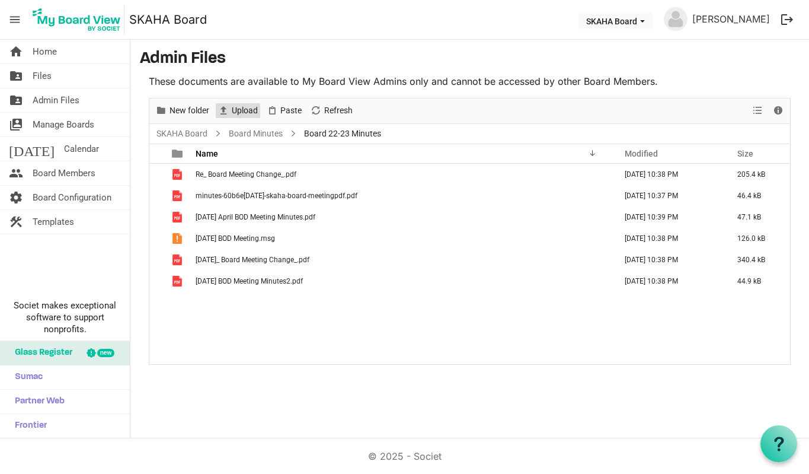
click at [241, 108] on span "Upload" at bounding box center [245, 110] width 28 height 15
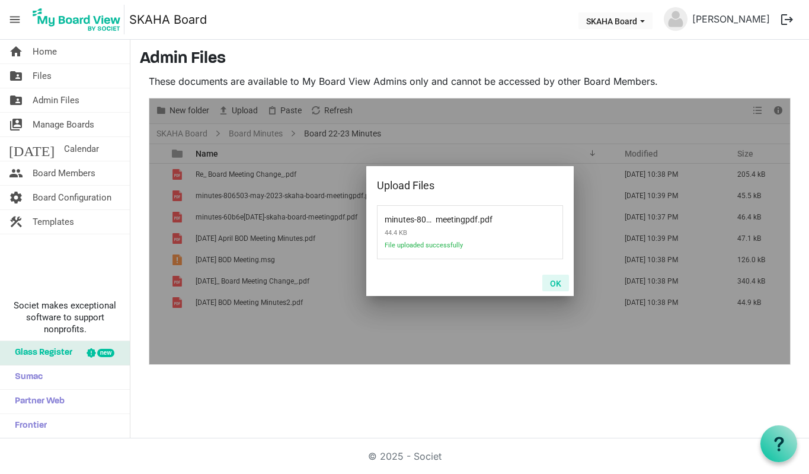
click at [559, 282] on button "OK" at bounding box center [555, 282] width 27 height 17
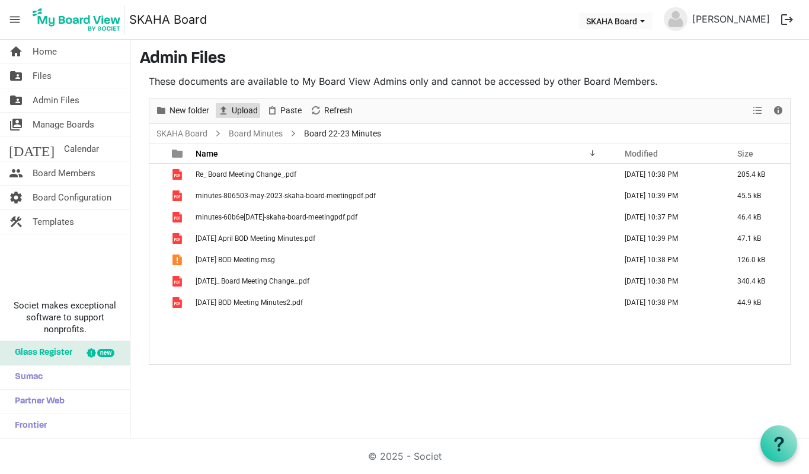
click at [238, 112] on span "Upload" at bounding box center [245, 110] width 28 height 15
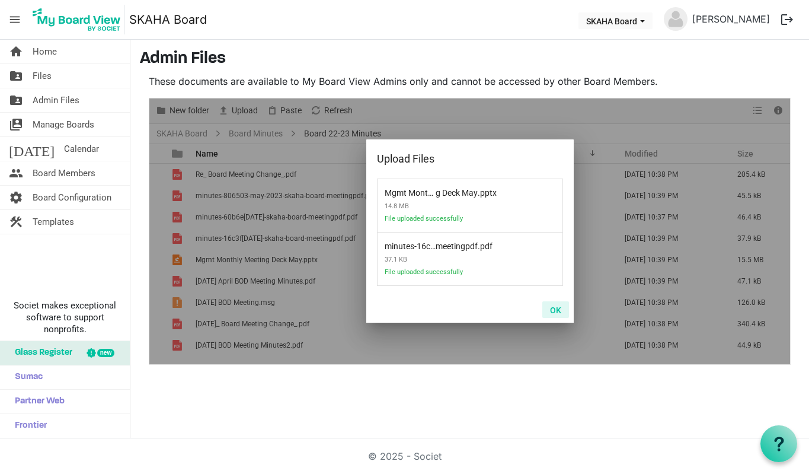
click at [561, 310] on button "OK" at bounding box center [555, 309] width 27 height 17
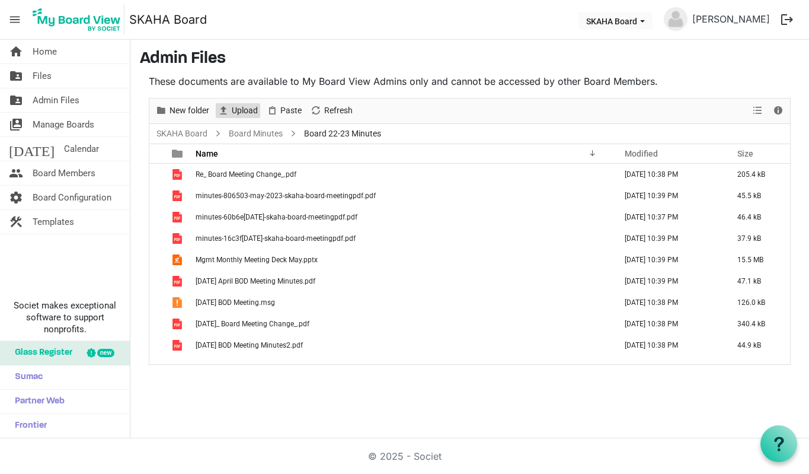
click at [245, 110] on span "Upload" at bounding box center [245, 110] width 28 height 15
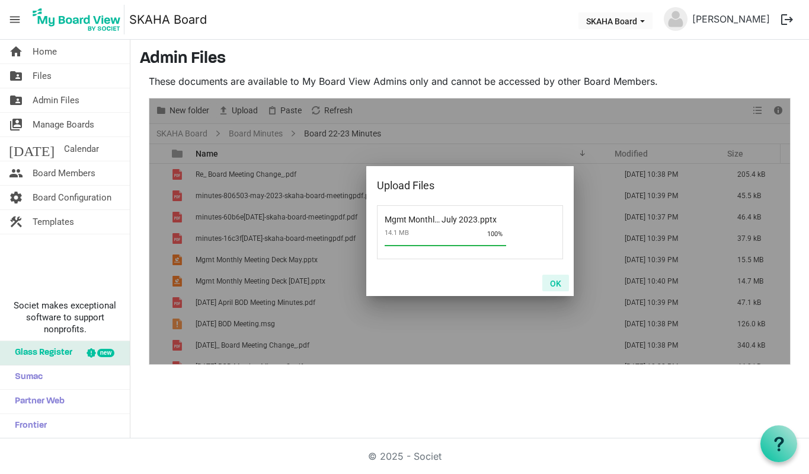
click at [555, 282] on button "OK" at bounding box center [555, 282] width 27 height 17
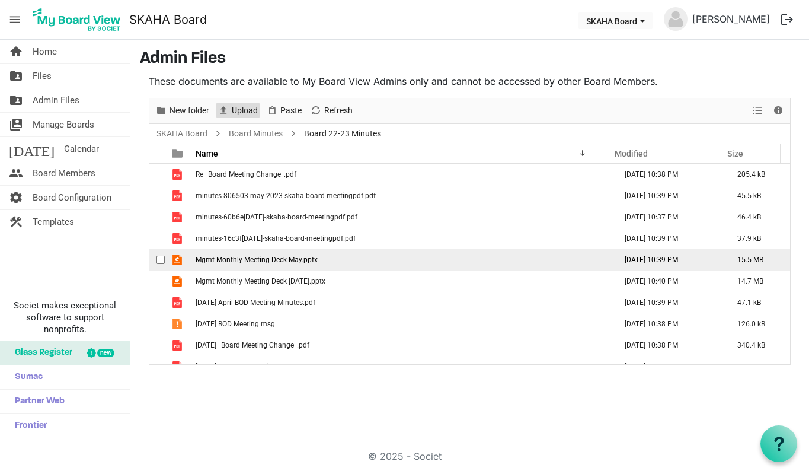
scroll to position [13, 0]
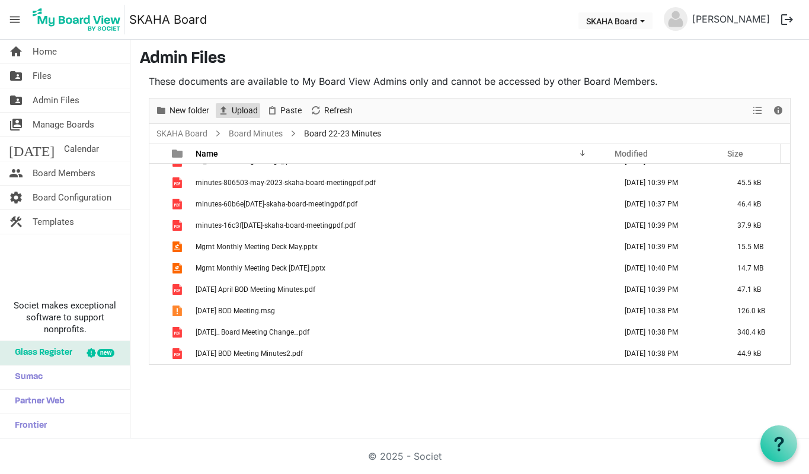
click at [245, 108] on span "Upload" at bounding box center [245, 110] width 28 height 15
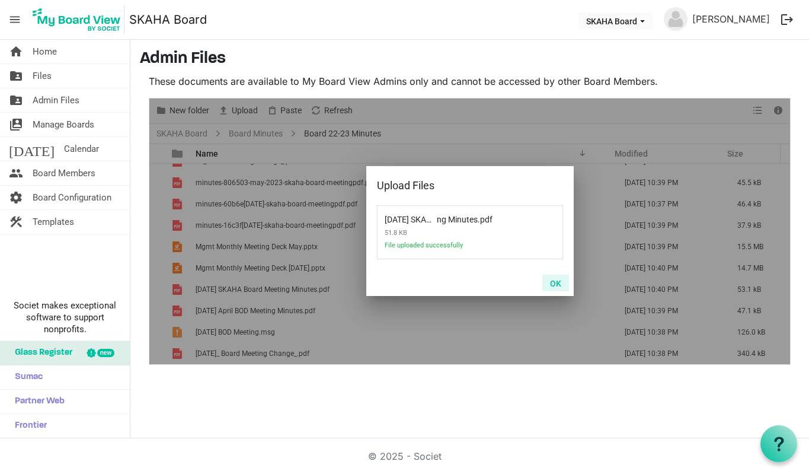
click at [564, 286] on button "OK" at bounding box center [555, 282] width 27 height 17
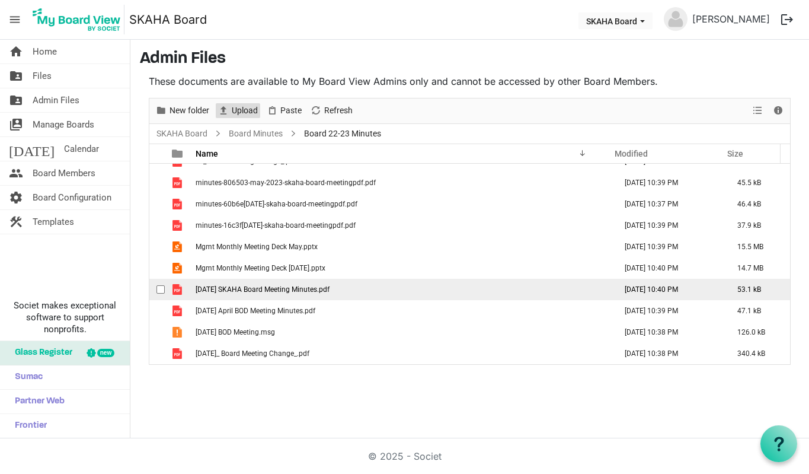
scroll to position [34, 0]
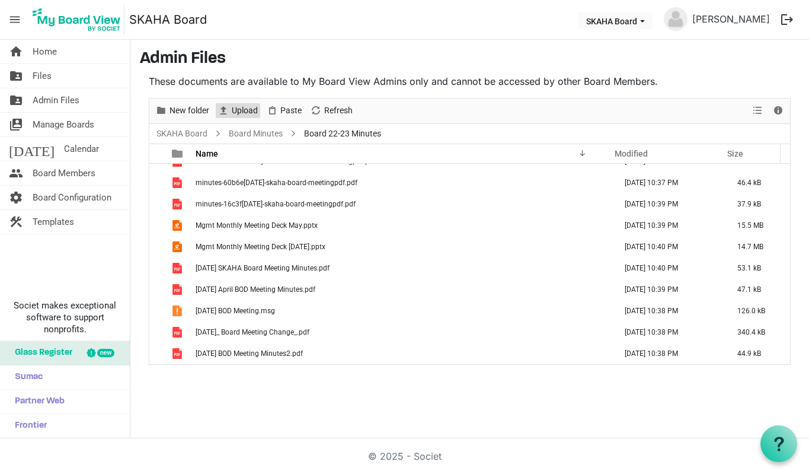
click at [231, 112] on span "Upload" at bounding box center [245, 110] width 28 height 15
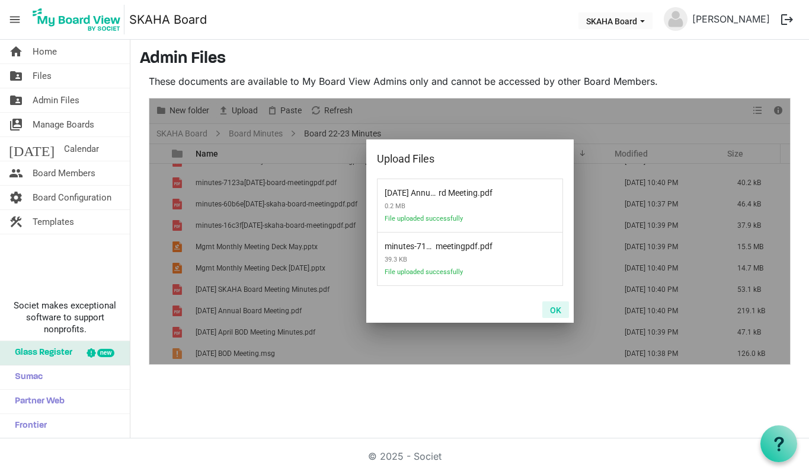
click at [559, 306] on button "OK" at bounding box center [555, 309] width 27 height 17
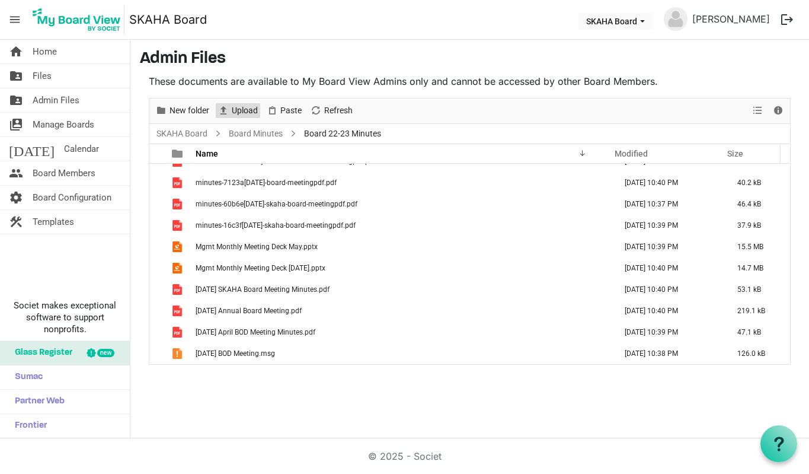
click at [253, 113] on span "Upload" at bounding box center [245, 110] width 28 height 15
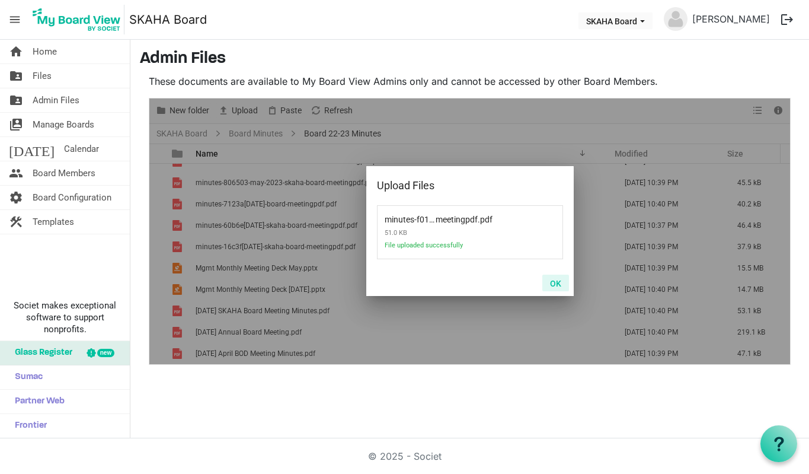
click at [560, 286] on button "OK" at bounding box center [555, 282] width 27 height 17
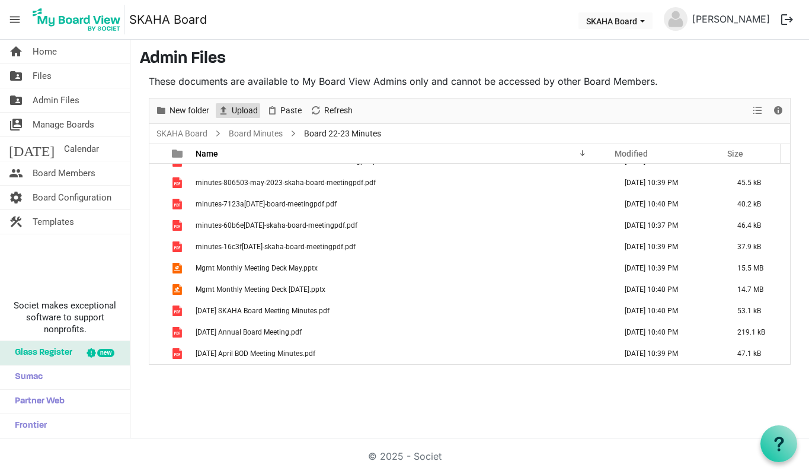
click at [241, 112] on span "Upload" at bounding box center [245, 110] width 28 height 15
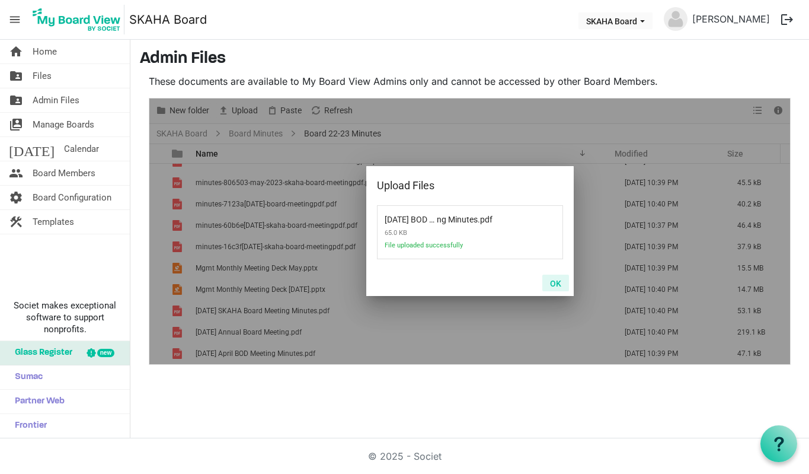
click at [561, 287] on button "OK" at bounding box center [555, 282] width 27 height 17
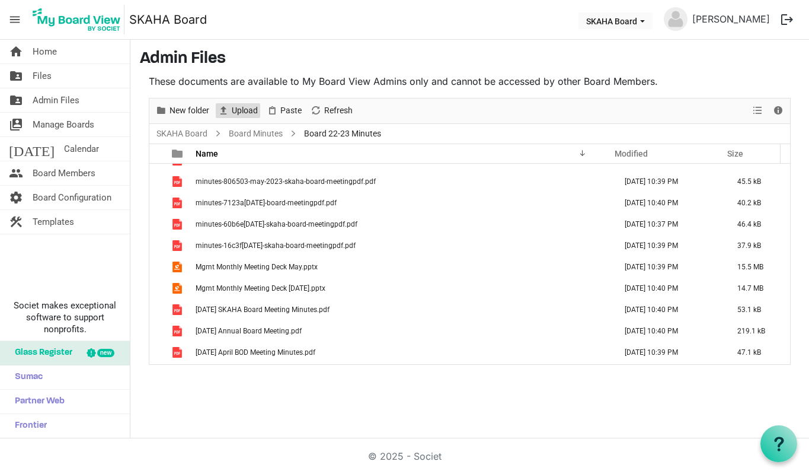
scroll to position [120, 0]
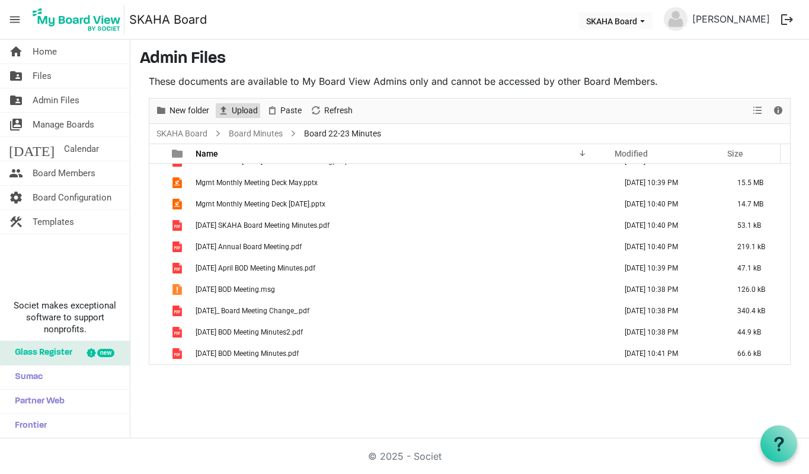
click at [235, 108] on span "Upload" at bounding box center [245, 110] width 28 height 15
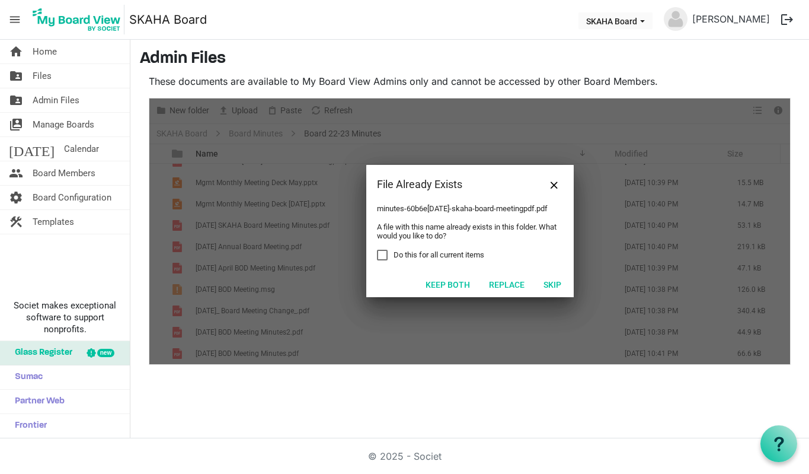
click at [433, 260] on span "Do this for all current items" at bounding box center [439, 255] width 91 height 11
click at [378, 250] on input "Do this for all current items" at bounding box center [377, 250] width 1 height 1
checkbox input "true"
click at [555, 286] on button "Skip" at bounding box center [552, 284] width 33 height 17
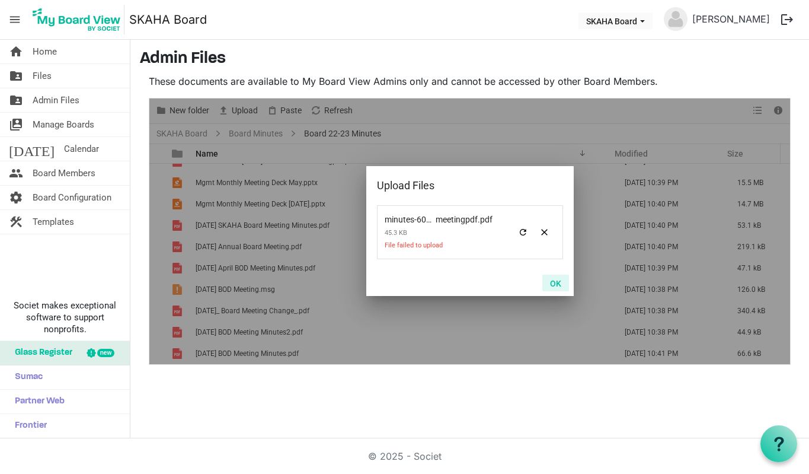
click at [559, 285] on button "OK" at bounding box center [555, 282] width 27 height 17
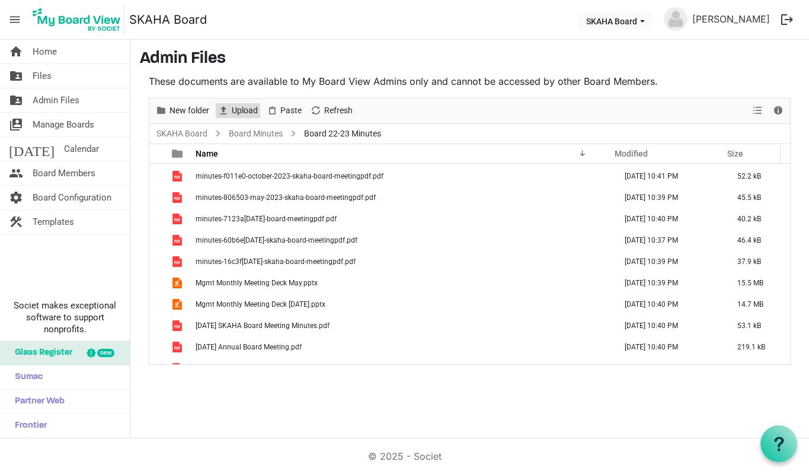
scroll to position [0, 0]
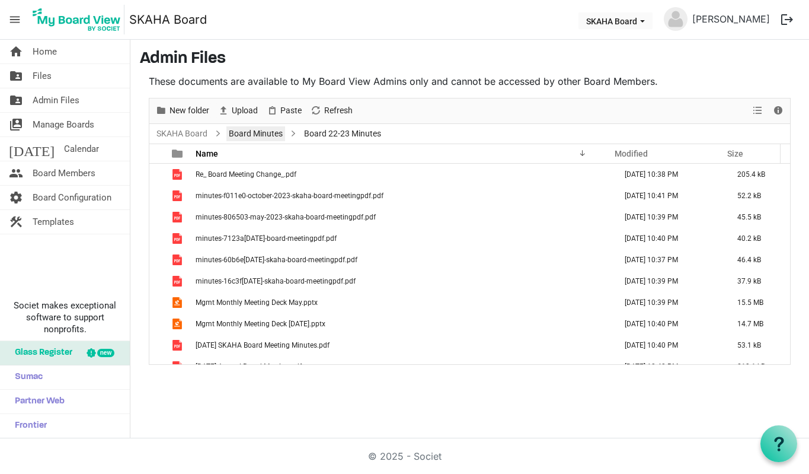
click at [261, 135] on link "Board Minutes" at bounding box center [255, 133] width 59 height 15
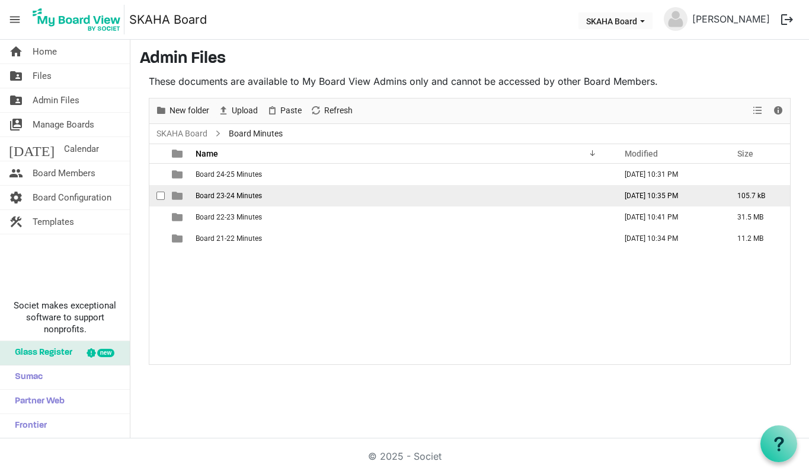
click at [241, 194] on span "Board 23-24 Minutes" at bounding box center [229, 195] width 66 height 8
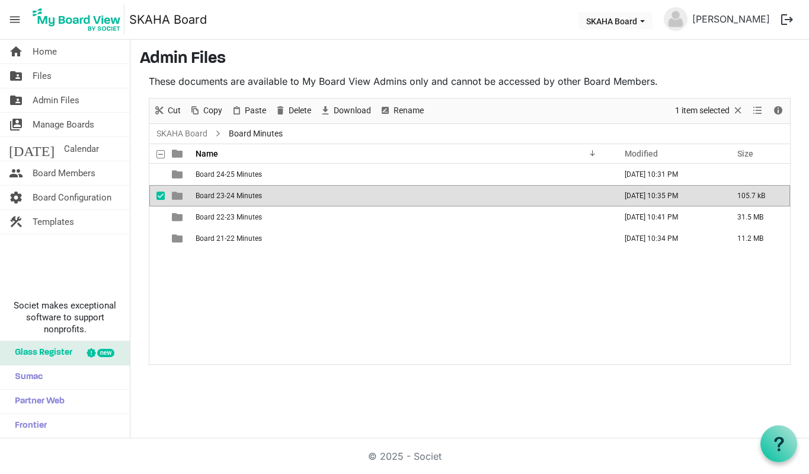
click at [242, 196] on span "Board 23-24 Minutes" at bounding box center [229, 195] width 66 height 8
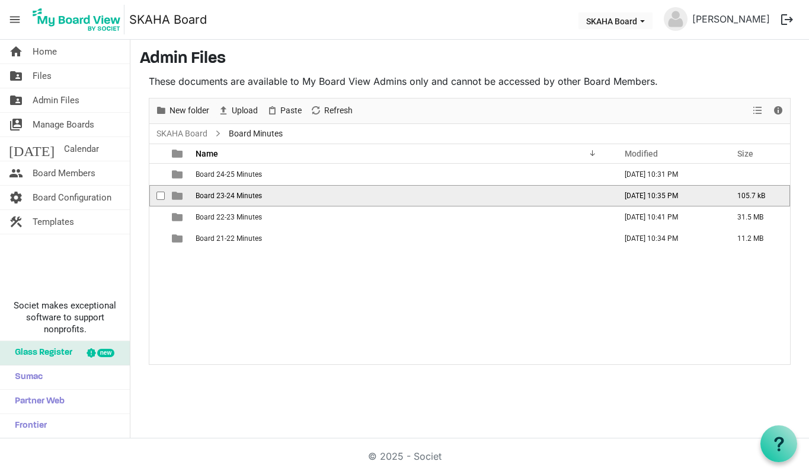
click at [242, 196] on span "Board 23-24 Minutes" at bounding box center [229, 195] width 66 height 8
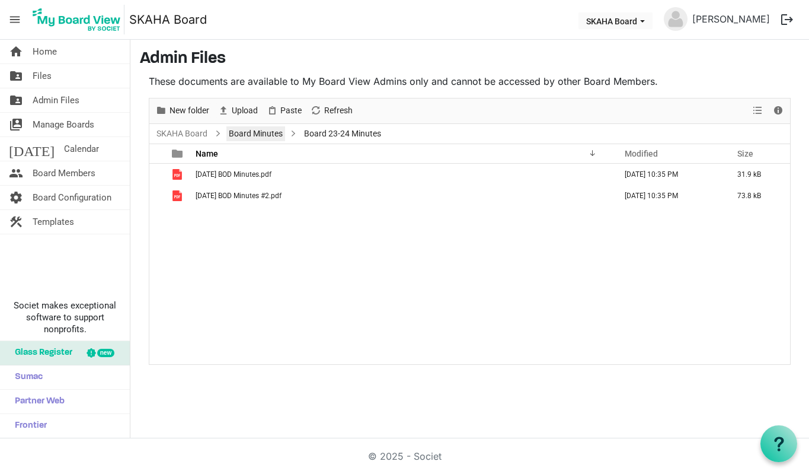
click at [258, 138] on link "Board Minutes" at bounding box center [255, 133] width 59 height 15
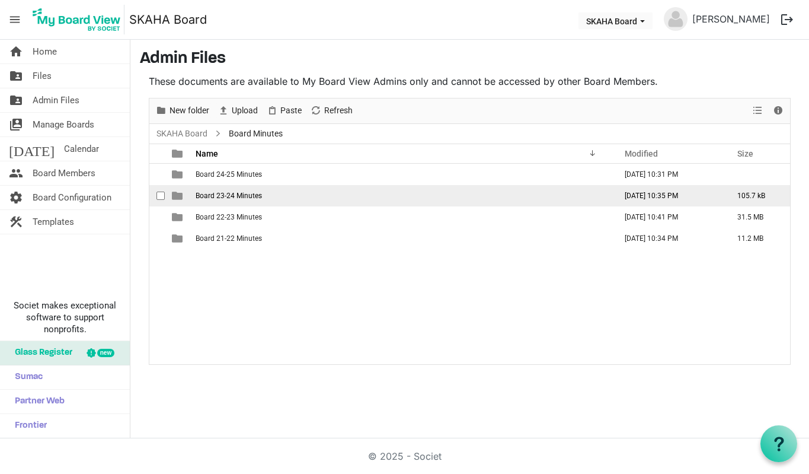
click at [251, 197] on span "Board 23-24 Minutes" at bounding box center [229, 195] width 66 height 8
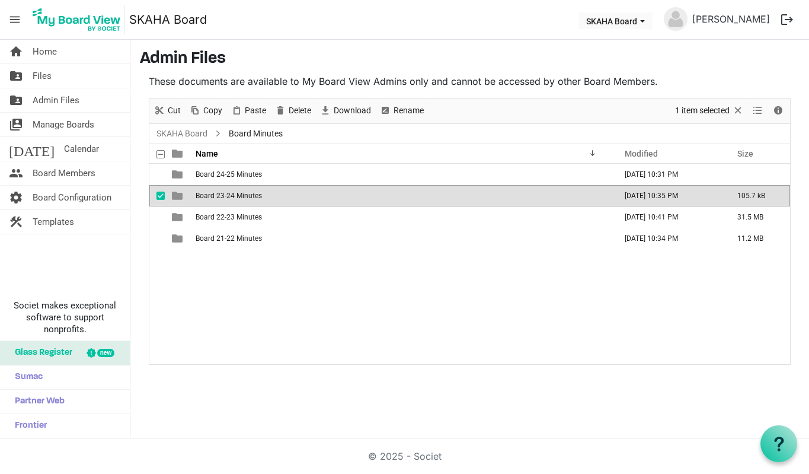
click at [251, 197] on span "Board 23-24 Minutes" at bounding box center [229, 195] width 66 height 8
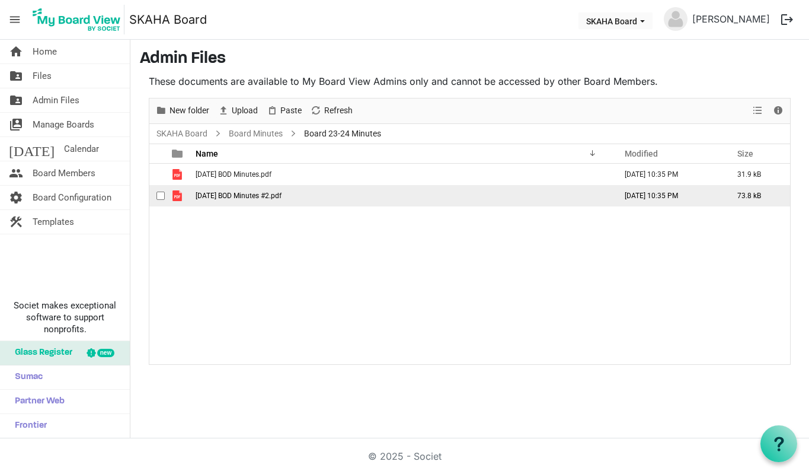
click at [158, 196] on span "checkbox" at bounding box center [160, 195] width 8 height 8
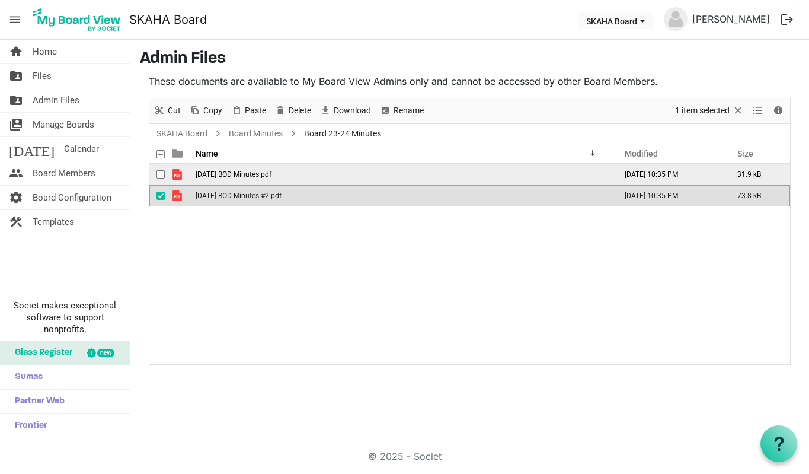
click at [158, 174] on span "checkbox" at bounding box center [160, 174] width 8 height 8
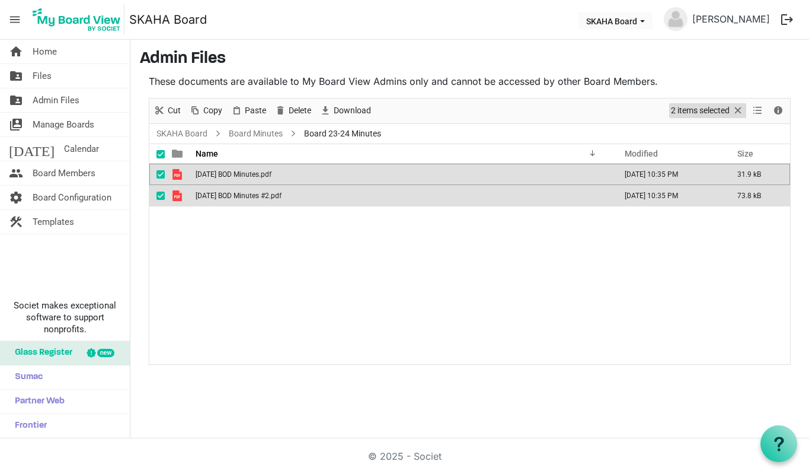
click at [738, 110] on span "Selection" at bounding box center [738, 110] width 14 height 15
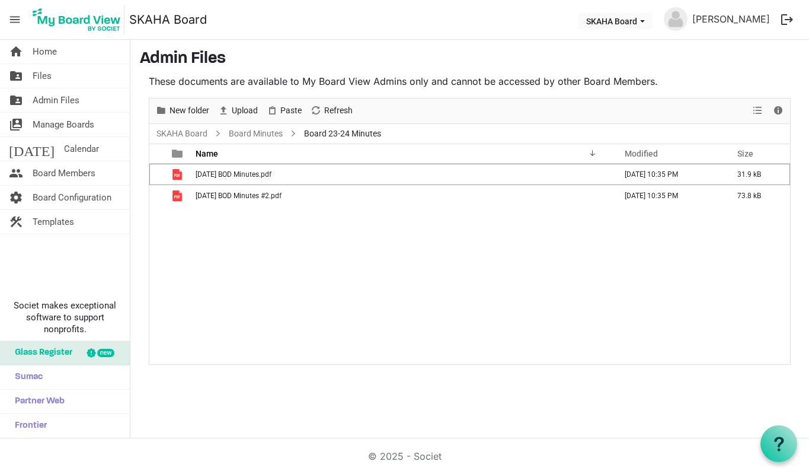
click at [367, 133] on span "Board 23-24 Minutes" at bounding box center [343, 133] width 82 height 15
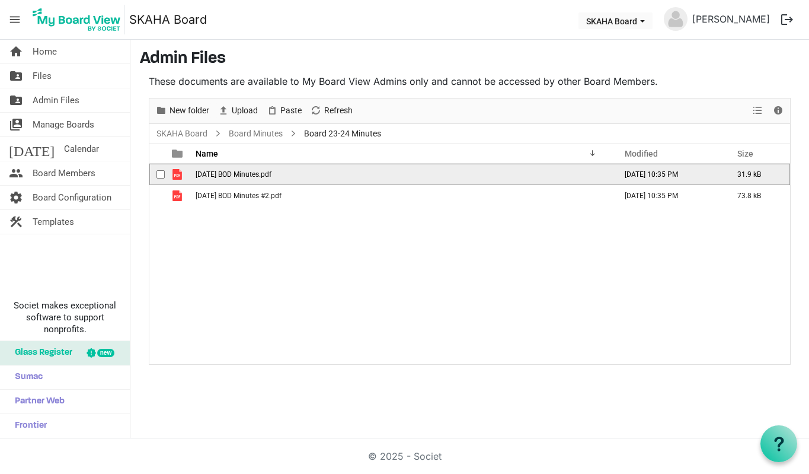
click at [164, 177] on span "checkbox" at bounding box center [160, 174] width 8 height 8
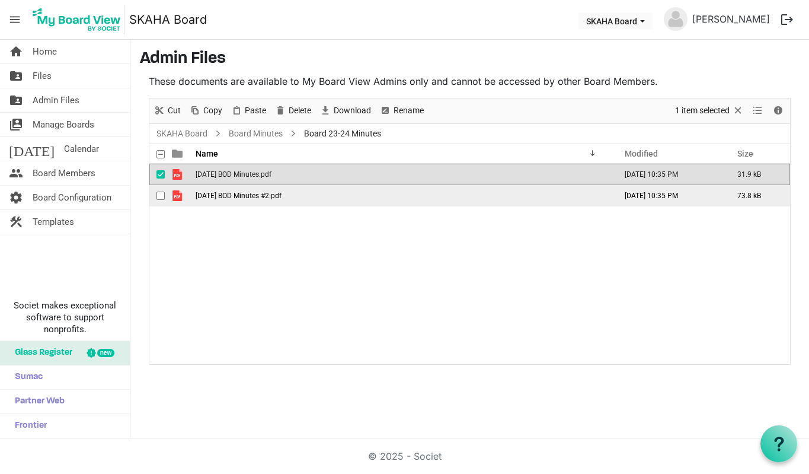
click at [164, 197] on span "checkbox" at bounding box center [160, 195] width 8 height 8
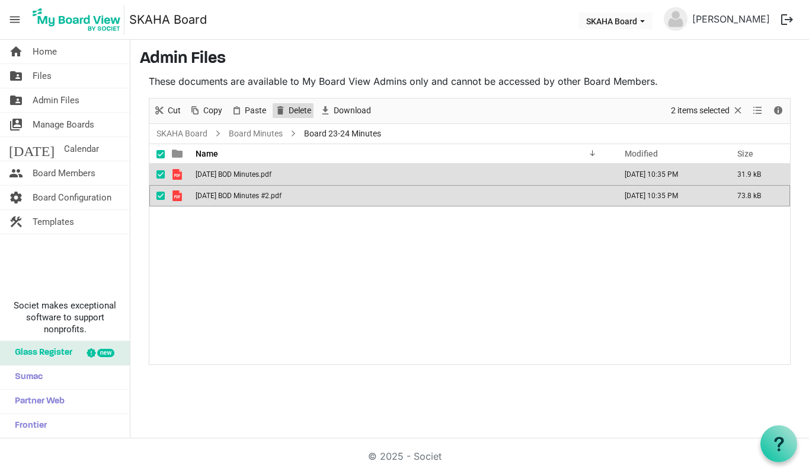
click at [298, 113] on span "Delete" at bounding box center [299, 110] width 25 height 15
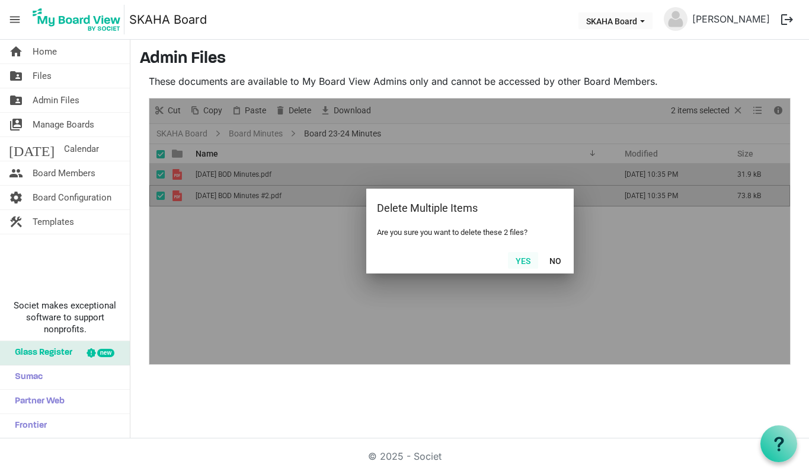
click at [525, 266] on button "Yes" at bounding box center [523, 260] width 30 height 17
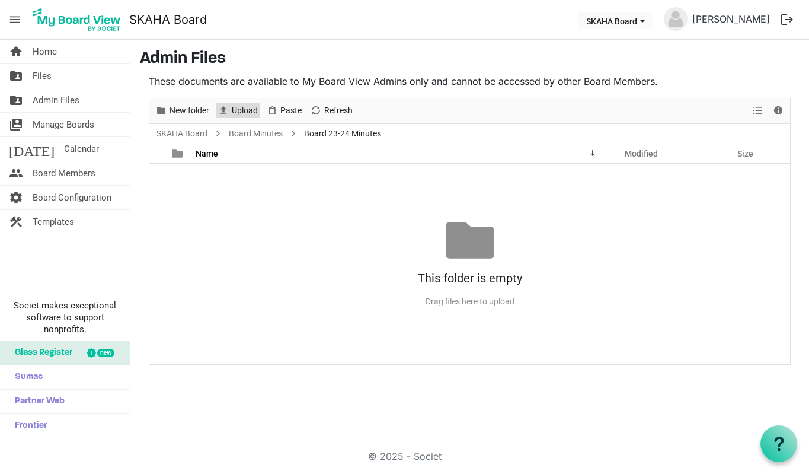
click at [249, 113] on span "Upload" at bounding box center [245, 110] width 28 height 15
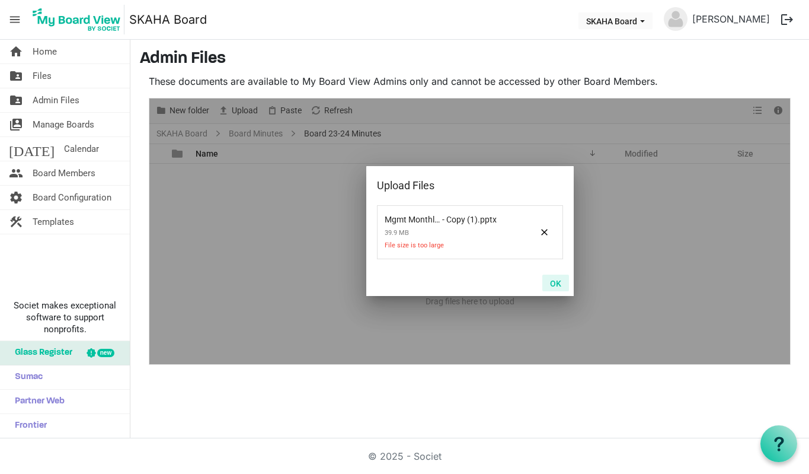
click at [552, 285] on button "OK" at bounding box center [555, 282] width 27 height 17
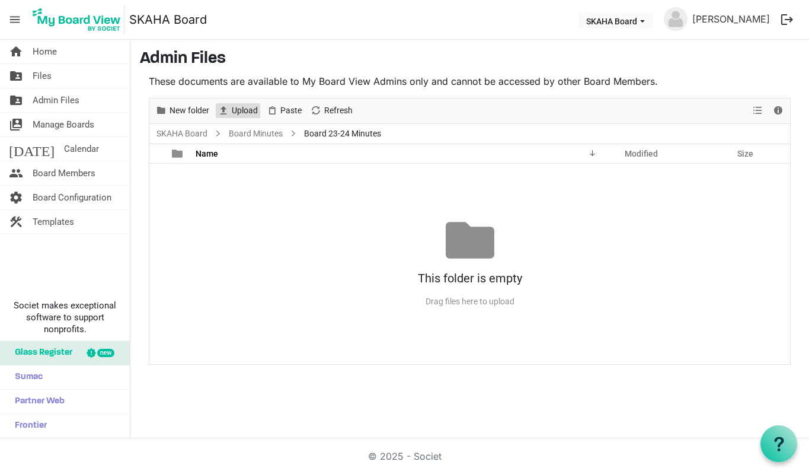
click at [258, 111] on span "Upload" at bounding box center [245, 110] width 28 height 15
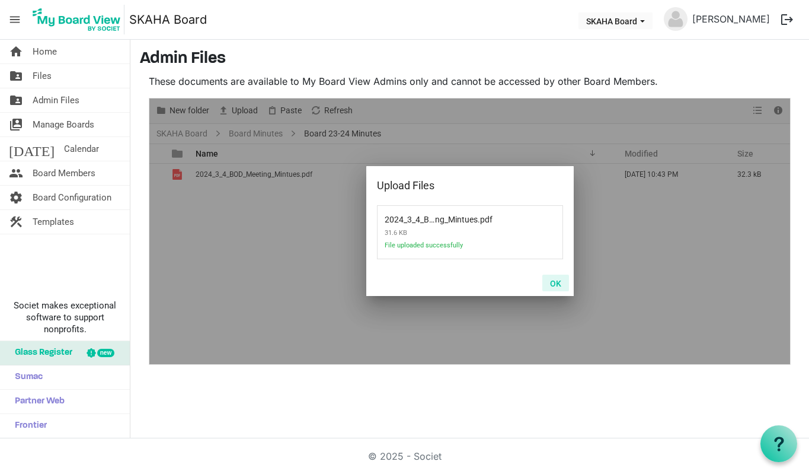
click at [557, 283] on button "OK" at bounding box center [555, 282] width 27 height 17
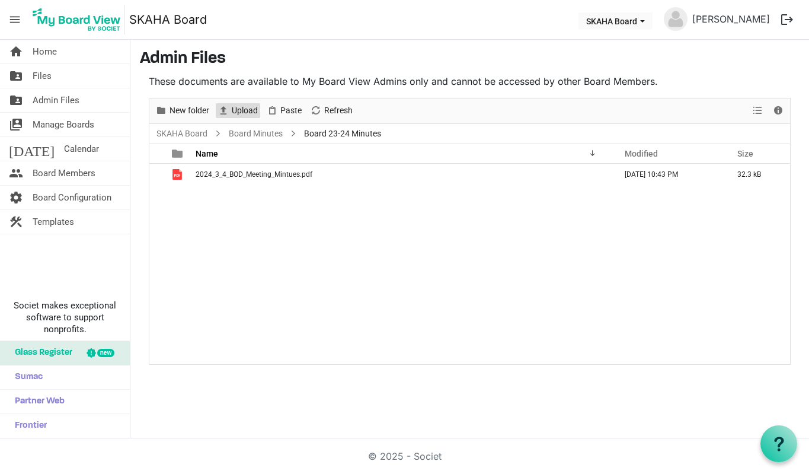
click at [245, 111] on span "Upload" at bounding box center [245, 110] width 28 height 15
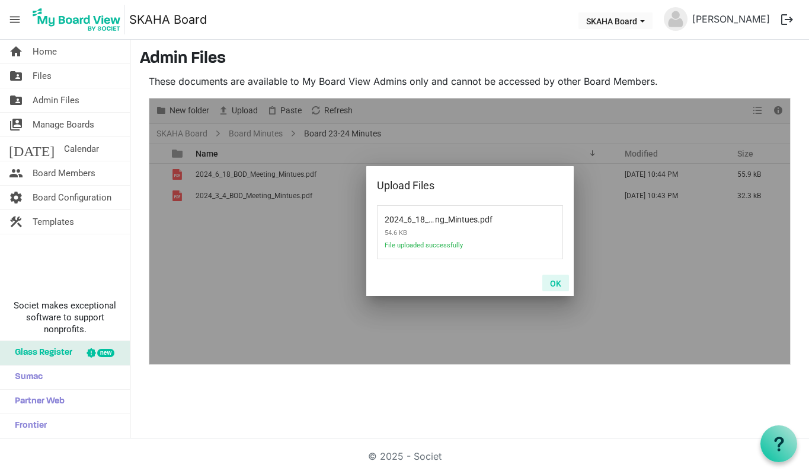
click at [559, 285] on button "OK" at bounding box center [555, 282] width 27 height 17
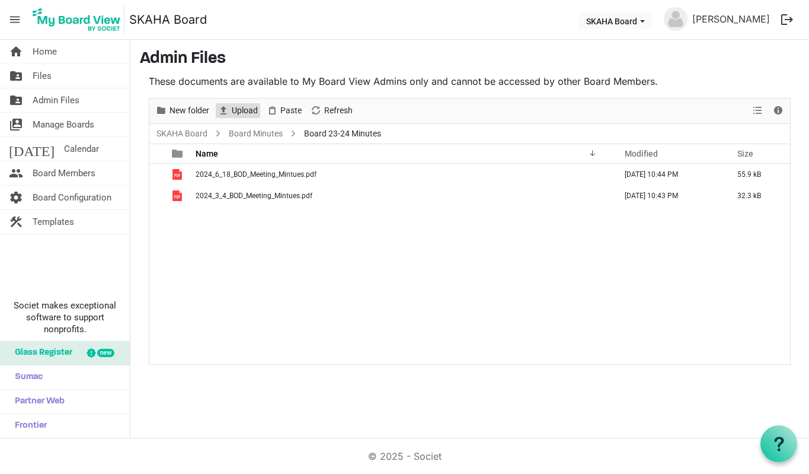
click at [248, 114] on span "Upload" at bounding box center [245, 110] width 28 height 15
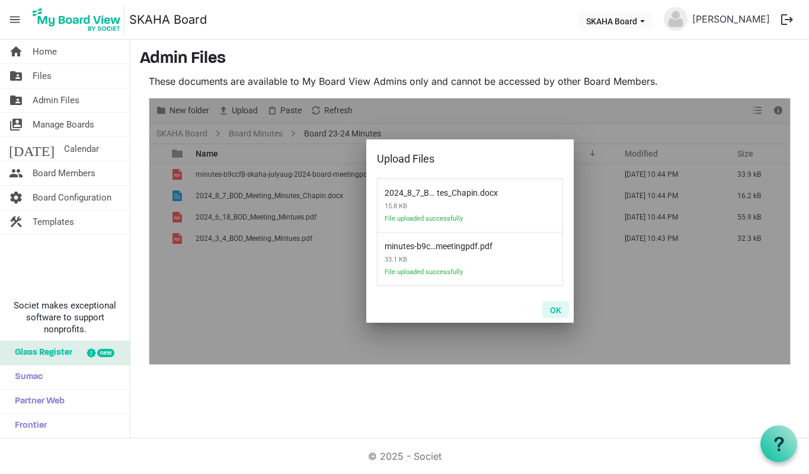
click at [560, 309] on button "OK" at bounding box center [555, 309] width 27 height 17
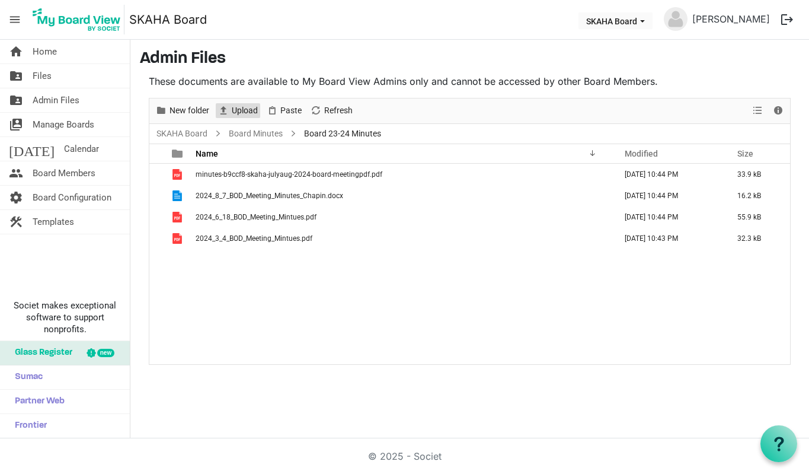
click at [250, 106] on span "Upload" at bounding box center [245, 110] width 28 height 15
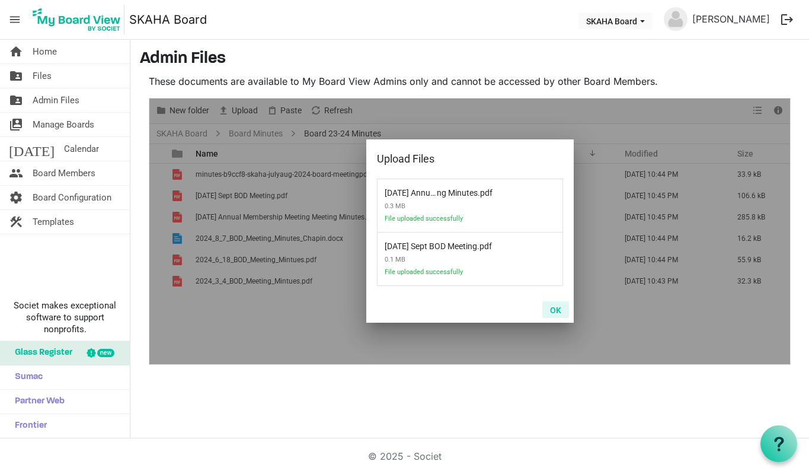
click at [554, 308] on button "OK" at bounding box center [555, 309] width 27 height 17
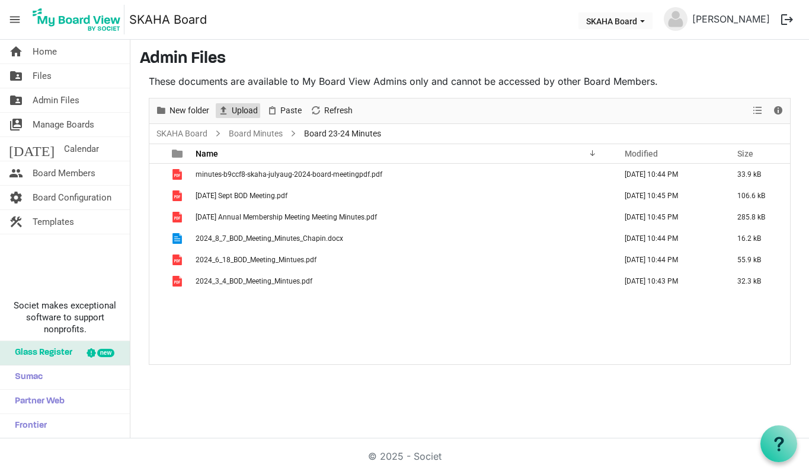
click at [233, 109] on span "Upload" at bounding box center [245, 110] width 28 height 15
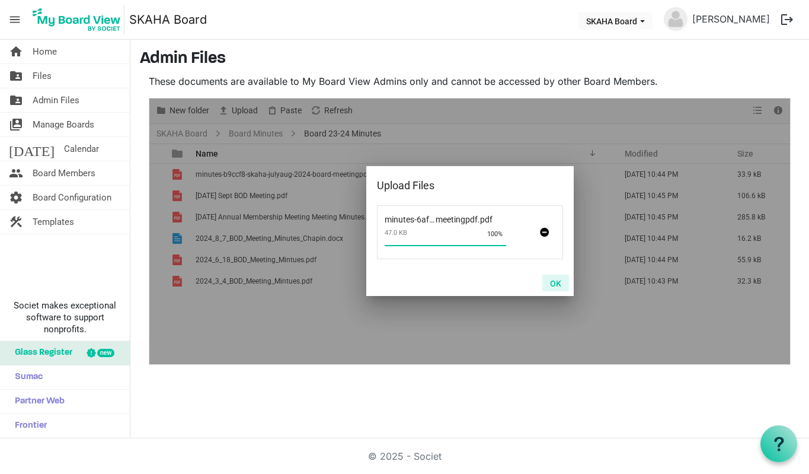
click at [558, 283] on button "OK" at bounding box center [555, 282] width 27 height 17
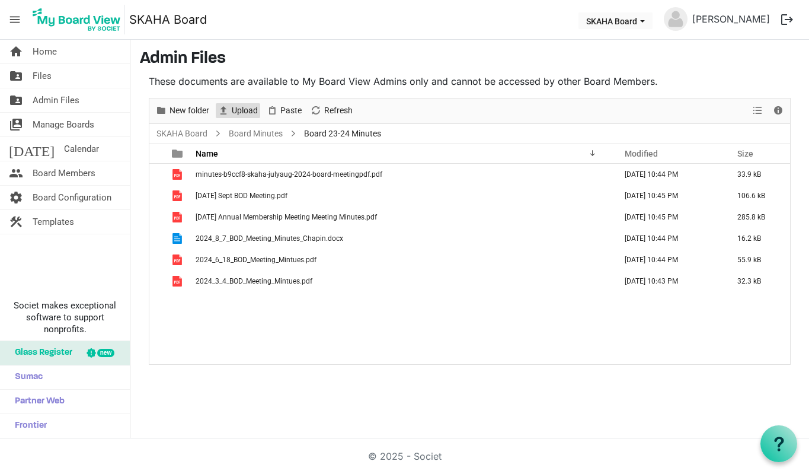
click at [245, 105] on span "Upload" at bounding box center [245, 110] width 28 height 15
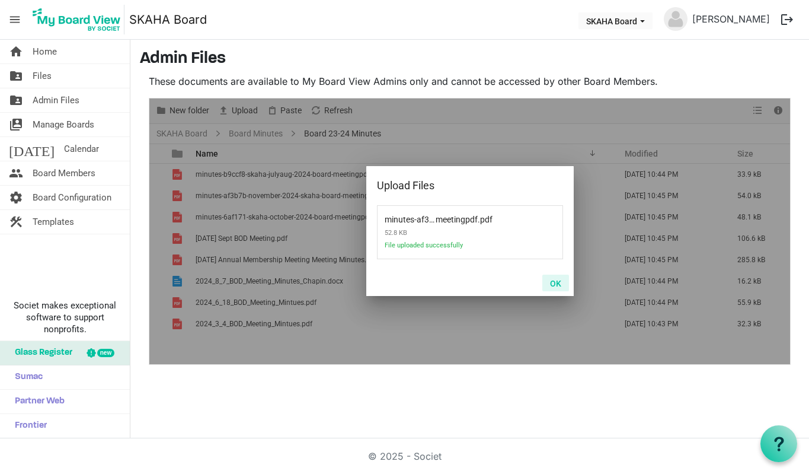
click at [548, 285] on button "OK" at bounding box center [555, 282] width 27 height 17
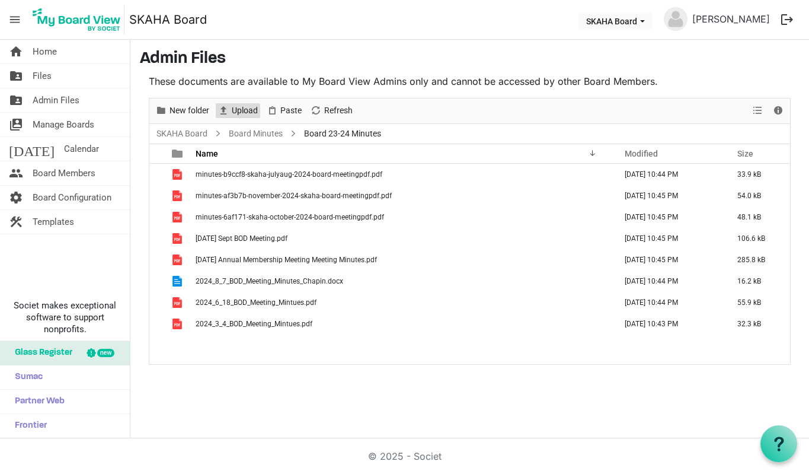
click at [260, 114] on div "Upload" at bounding box center [237, 110] width 49 height 25
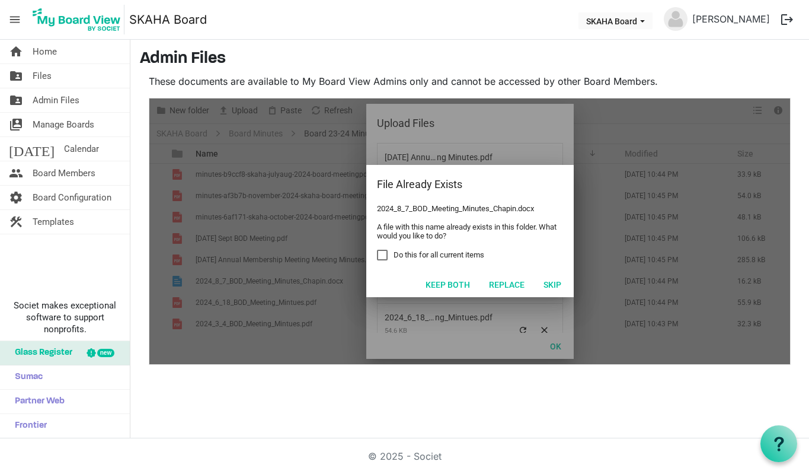
click at [409, 257] on span "Do this for all current items" at bounding box center [439, 255] width 91 height 11
click at [378, 250] on input "Do this for all current items" at bounding box center [377, 250] width 1 height 1
checkbox input "true"
click at [558, 282] on button "Skip" at bounding box center [552, 284] width 33 height 17
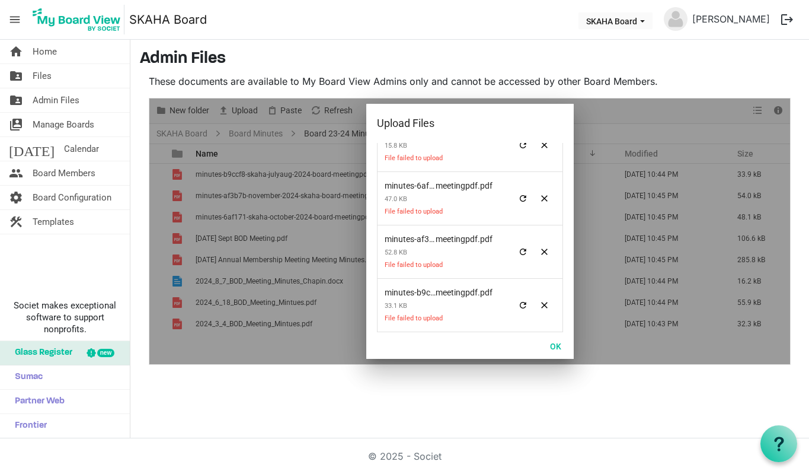
scroll to position [248, 0]
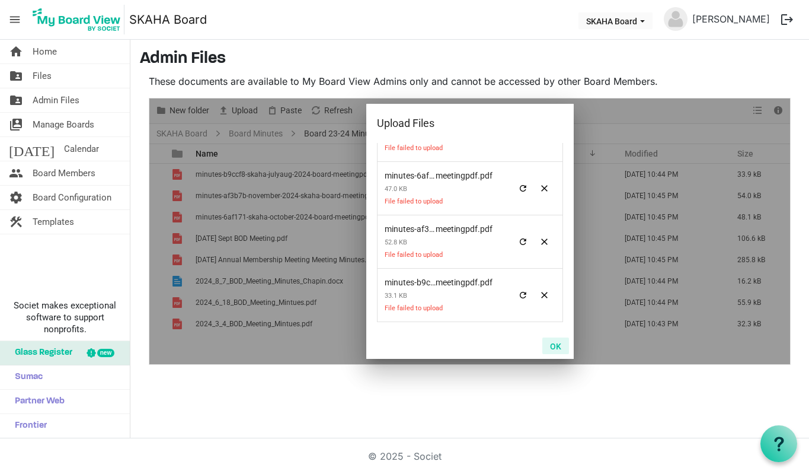
click at [555, 341] on button "OK" at bounding box center [555, 345] width 27 height 17
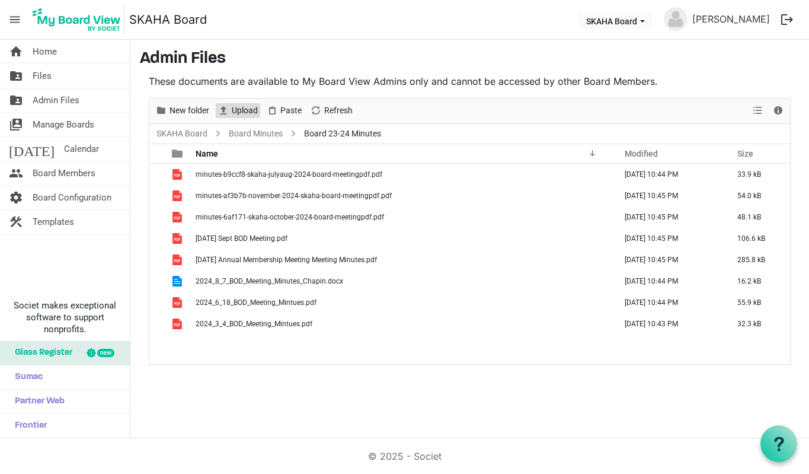
click at [235, 113] on span "Upload" at bounding box center [245, 110] width 28 height 15
click at [261, 131] on link "Board Minutes" at bounding box center [255, 133] width 59 height 15
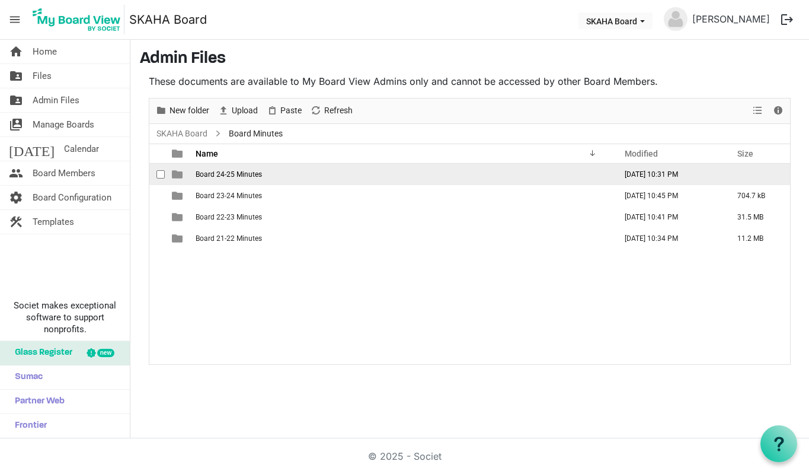
click at [239, 176] on span "Board 24-25 Minutes" at bounding box center [229, 174] width 66 height 8
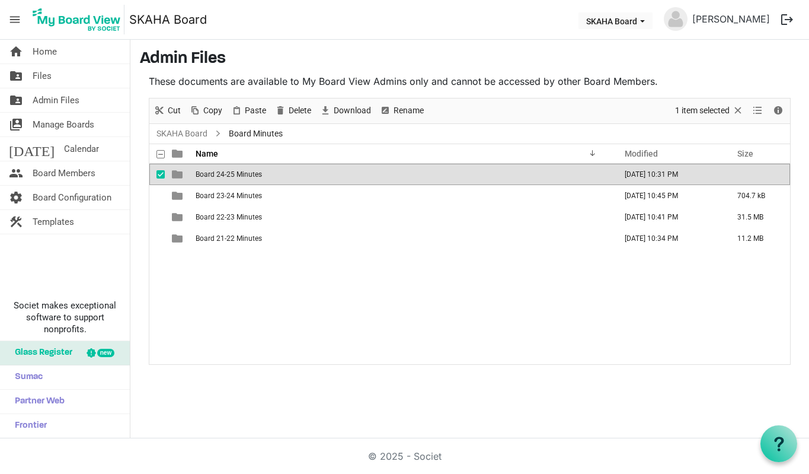
click at [224, 176] on span "Board 24-25 Minutes" at bounding box center [229, 174] width 66 height 8
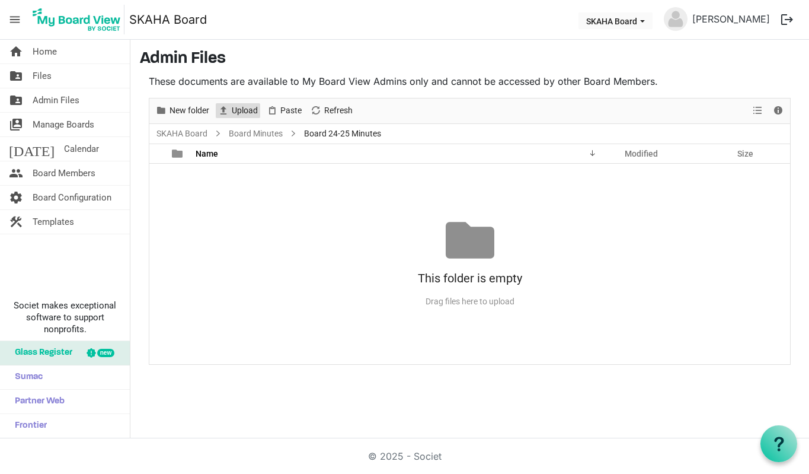
click at [251, 108] on span "Upload" at bounding box center [245, 110] width 28 height 15
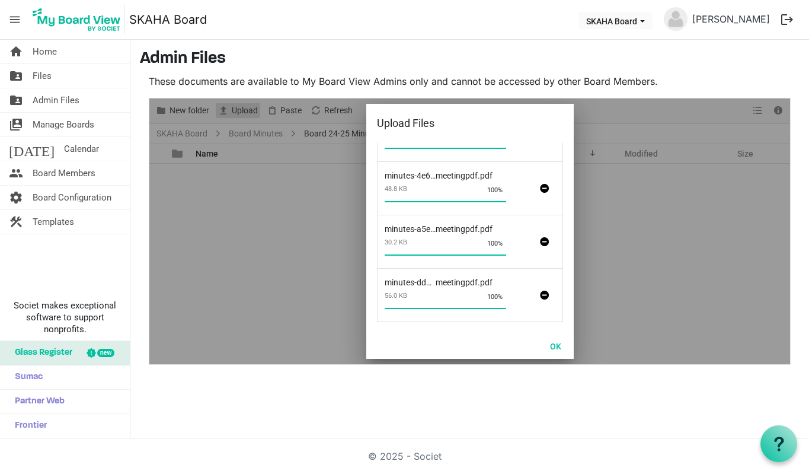
scroll to position [0, 0]
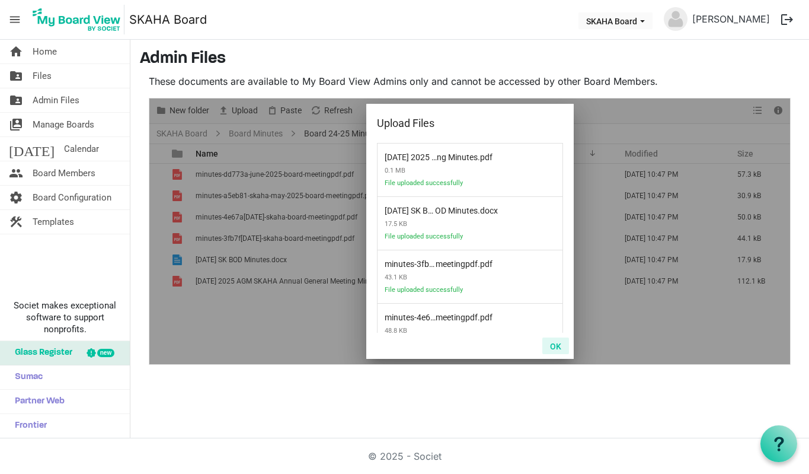
click at [558, 341] on button "OK" at bounding box center [555, 345] width 27 height 17
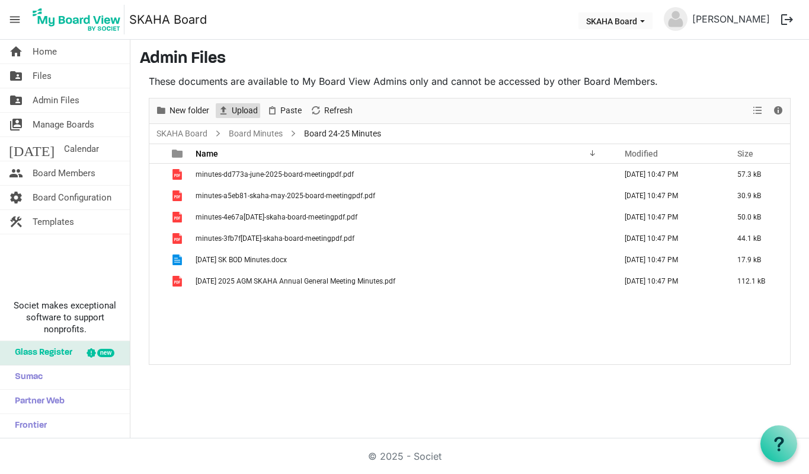
click at [243, 108] on span "Upload" at bounding box center [245, 110] width 28 height 15
click at [197, 136] on link "SKAHA Board" at bounding box center [182, 133] width 56 height 15
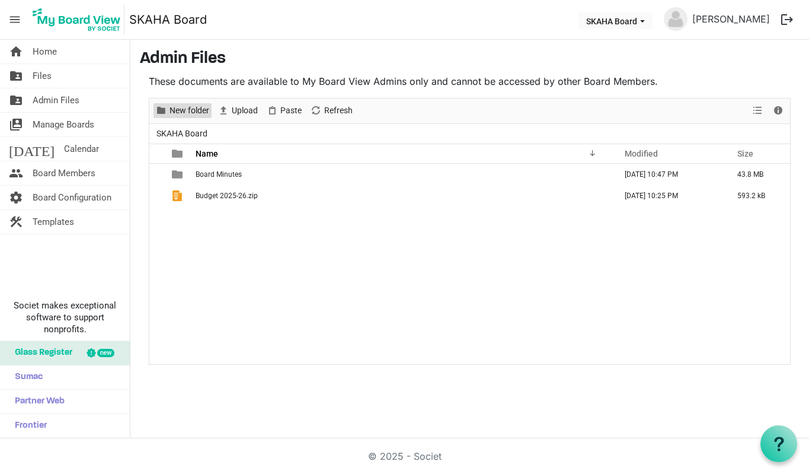
click at [194, 108] on span "New folder" at bounding box center [189, 110] width 42 height 15
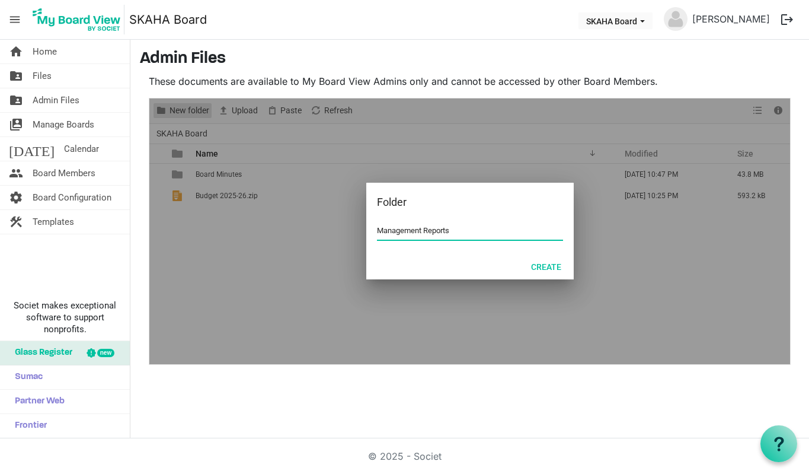
type input "Management Reports"
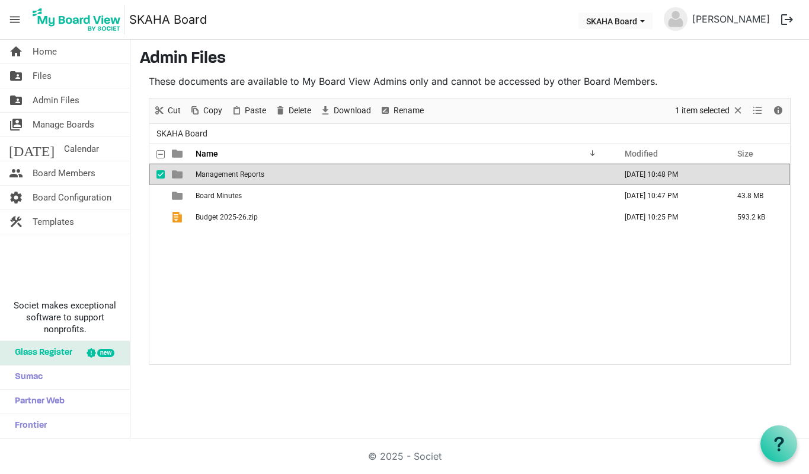
click at [250, 170] on span "Management Reports" at bounding box center [230, 174] width 69 height 8
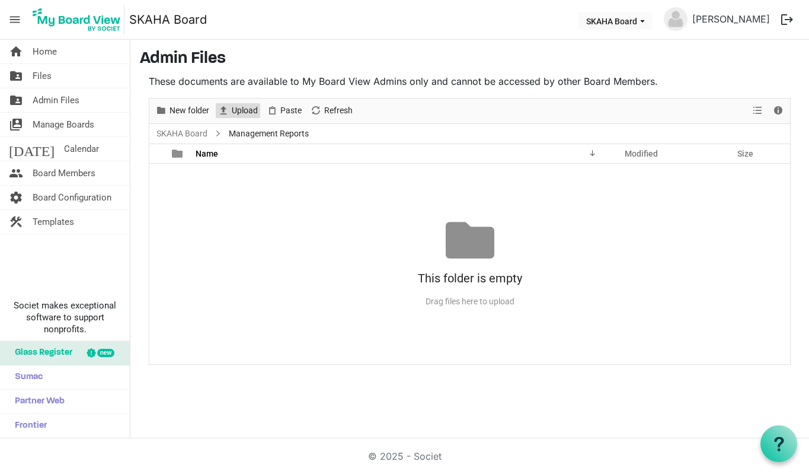
click at [236, 106] on span "Upload" at bounding box center [245, 110] width 28 height 15
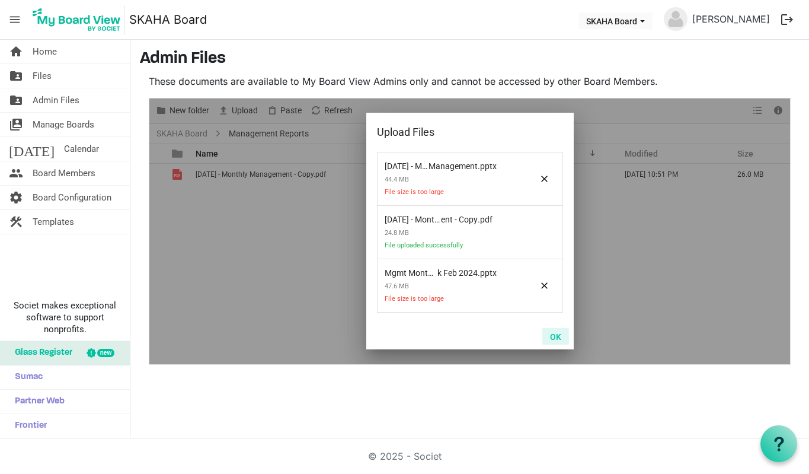
click at [551, 336] on button "OK" at bounding box center [555, 336] width 27 height 17
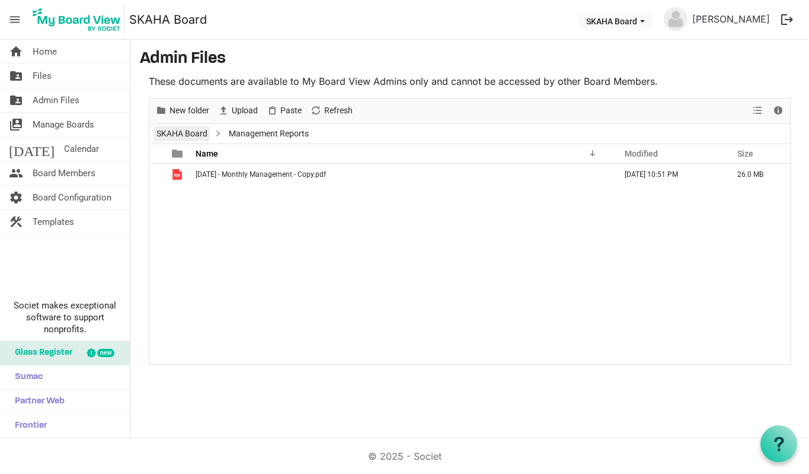
click at [186, 135] on link "SKAHA Board" at bounding box center [182, 133] width 56 height 15
click at [186, 135] on div at bounding box center [469, 231] width 641 height 266
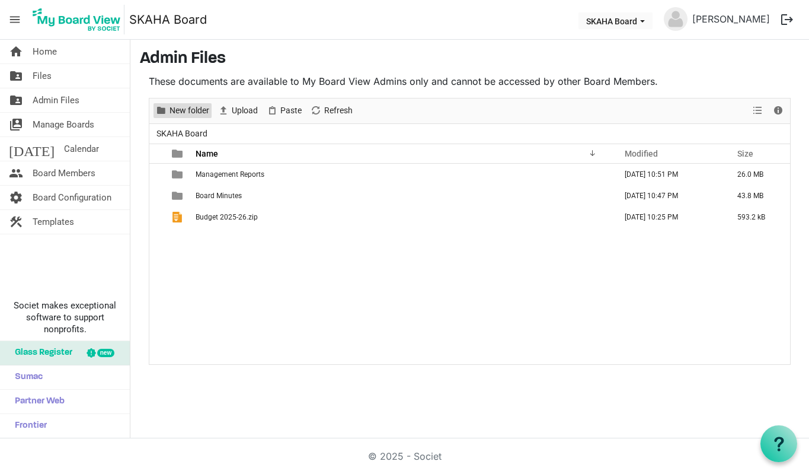
click at [191, 111] on span "New folder" at bounding box center [189, 110] width 42 height 15
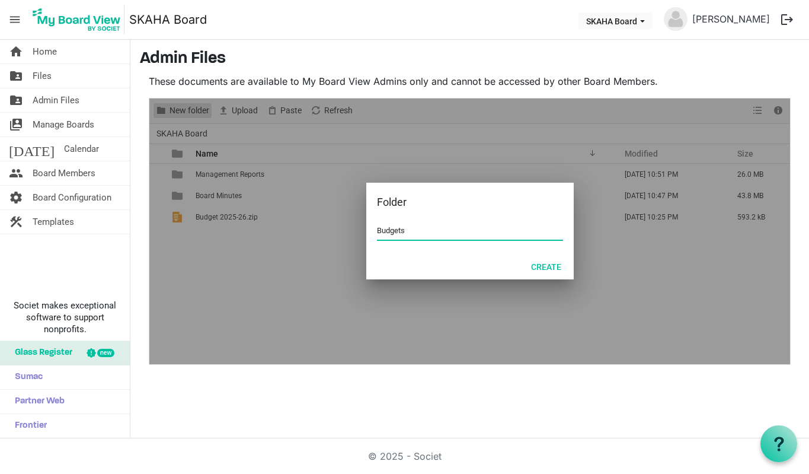
type input "Budgets"
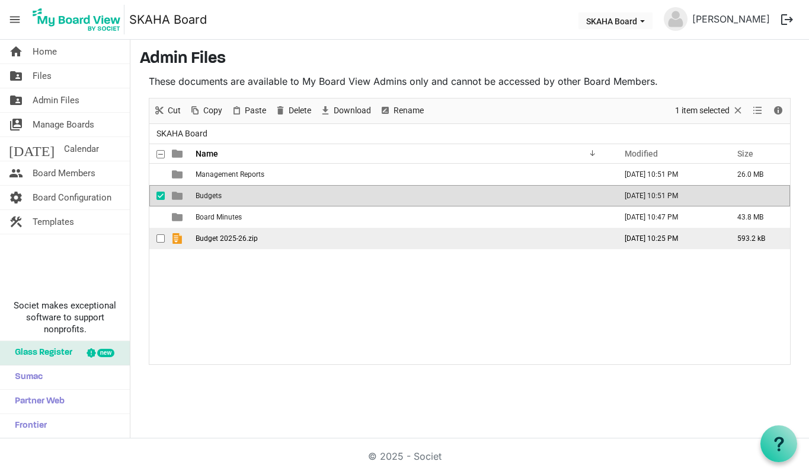
click at [229, 246] on td "Budget 2025-26.zip" at bounding box center [402, 238] width 420 height 21
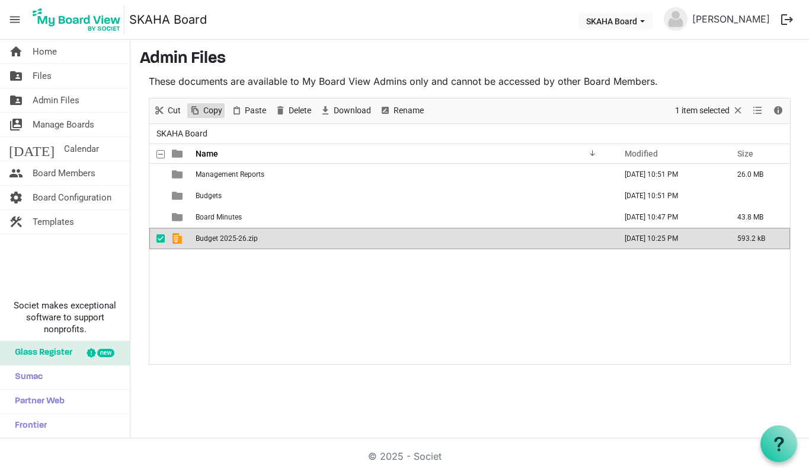
click at [209, 106] on span "Copy" at bounding box center [212, 110] width 21 height 15
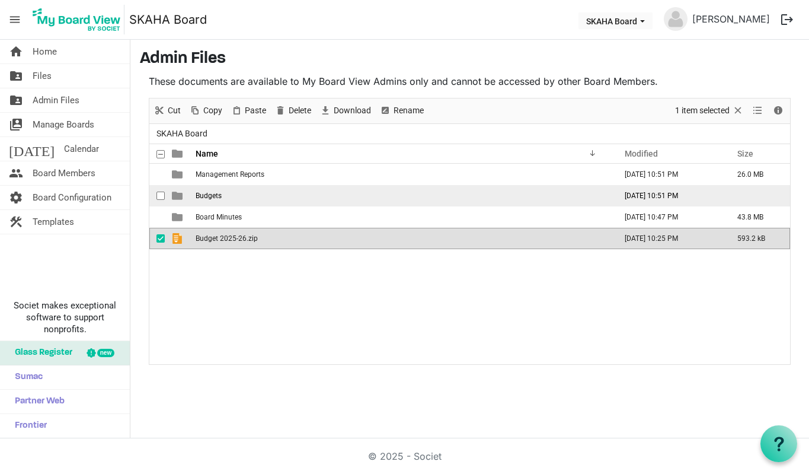
click at [216, 199] on span "Budgets" at bounding box center [209, 195] width 26 height 8
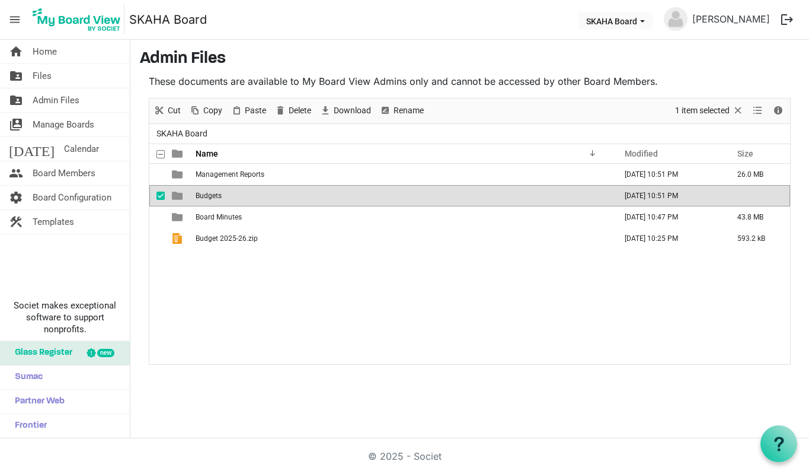
click at [218, 196] on span "Budgets" at bounding box center [209, 195] width 26 height 8
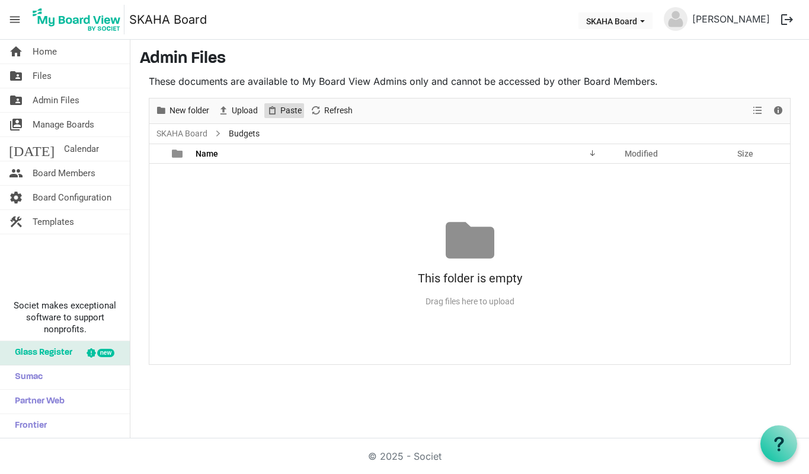
click at [280, 112] on span "Paste" at bounding box center [291, 110] width 24 height 15
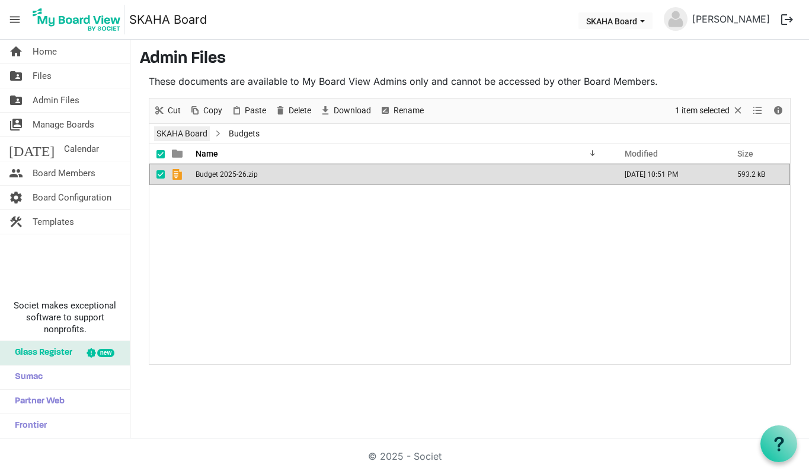
click at [196, 135] on link "SKAHA Board" at bounding box center [182, 133] width 56 height 15
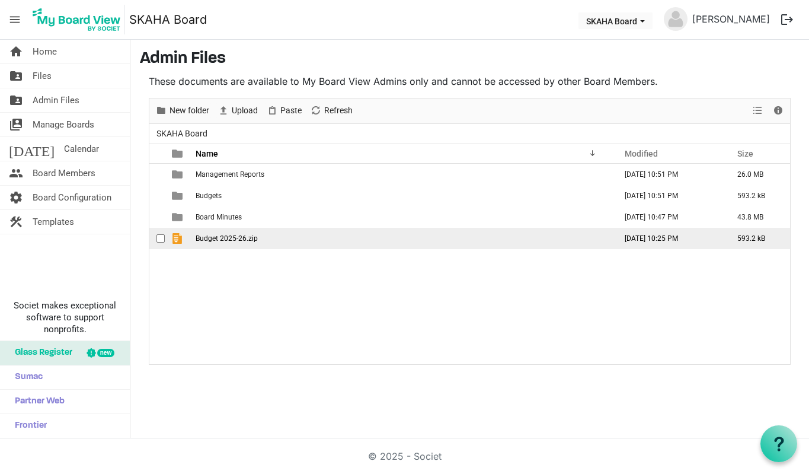
click at [164, 236] on span "checkbox" at bounding box center [160, 238] width 8 height 8
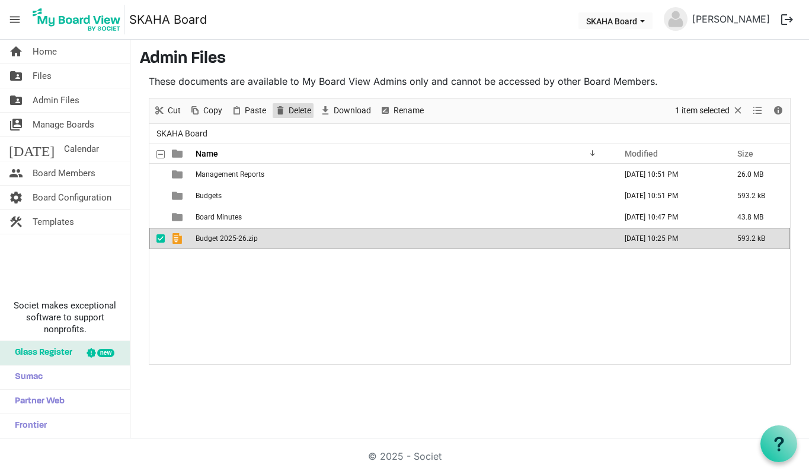
click at [295, 112] on span "Delete" at bounding box center [299, 110] width 25 height 15
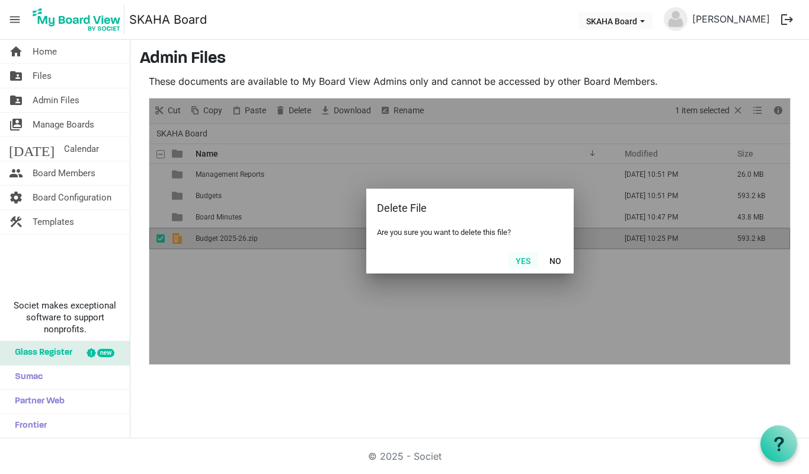
click at [526, 265] on button "Yes" at bounding box center [523, 260] width 30 height 17
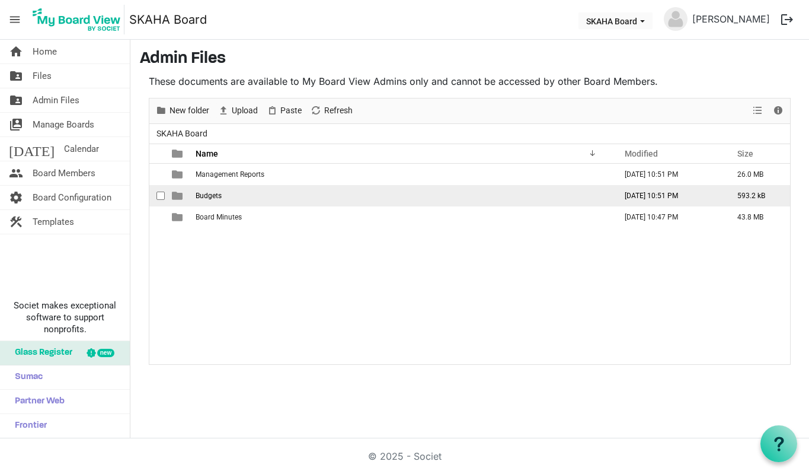
click at [199, 191] on span "Budgets" at bounding box center [209, 195] width 26 height 8
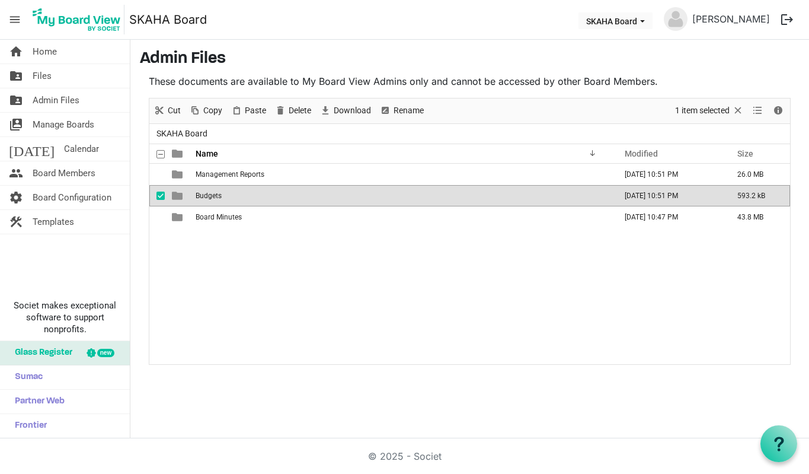
click at [199, 191] on span "Budgets" at bounding box center [209, 195] width 26 height 8
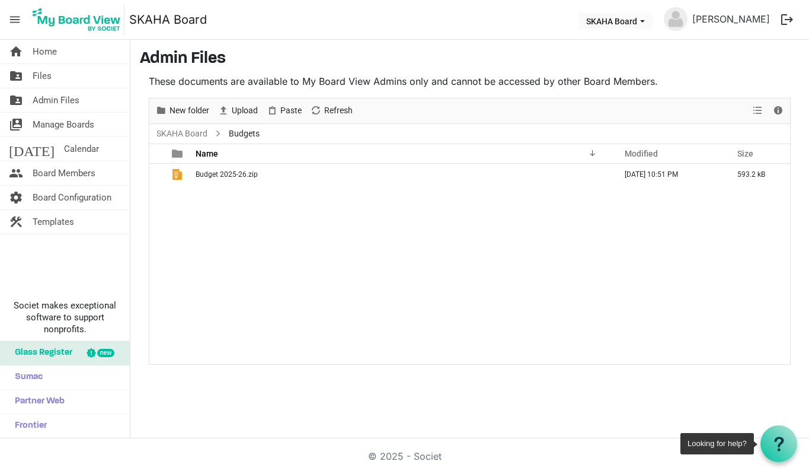
click at [775, 439] on use at bounding box center [778, 443] width 9 height 14
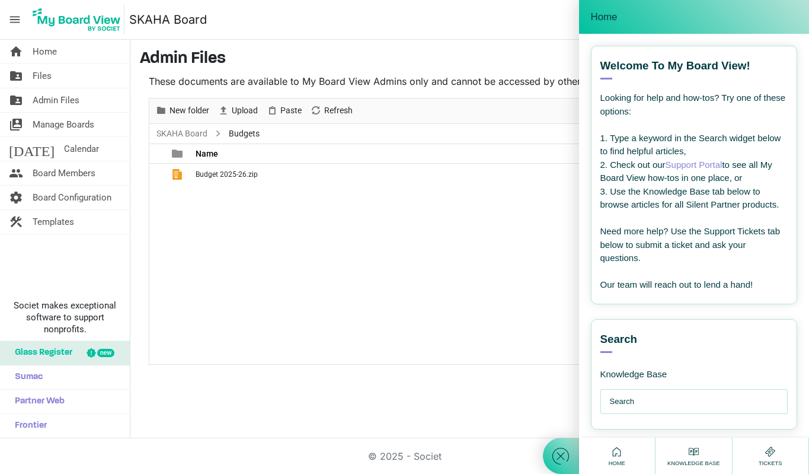
click at [714, 413] on input "text" at bounding box center [697, 401] width 175 height 24
type input "l"
type input "size max for uploading?"
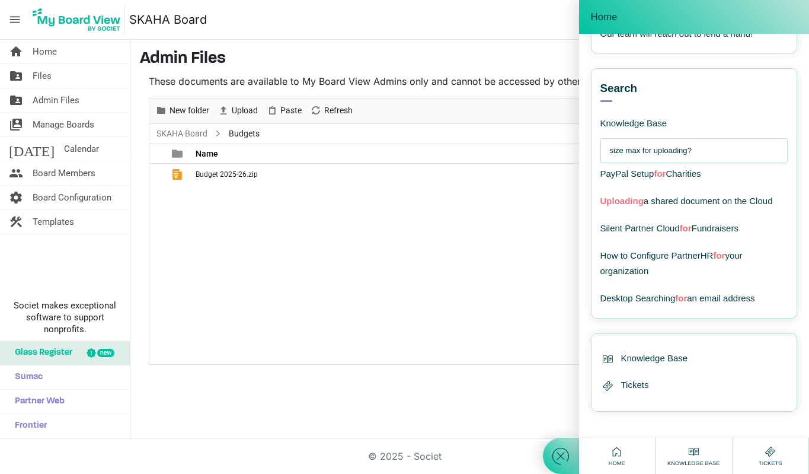
scroll to position [264, 0]
click at [556, 451] on icon at bounding box center [560, 455] width 21 height 21
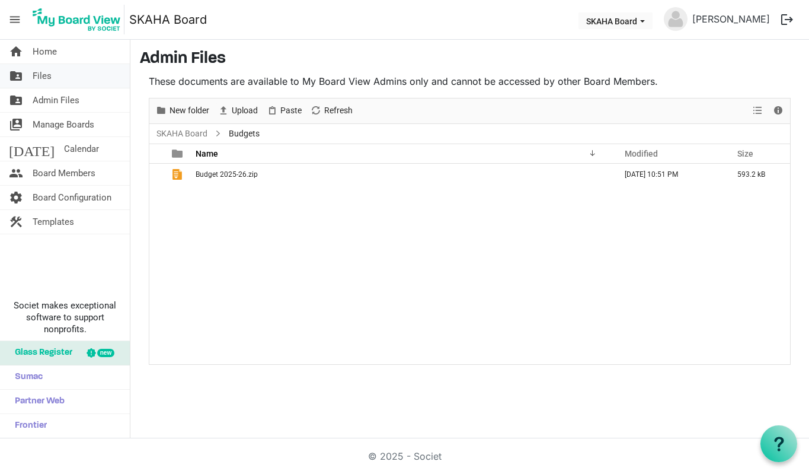
click at [43, 79] on span "Files" at bounding box center [42, 76] width 19 height 24
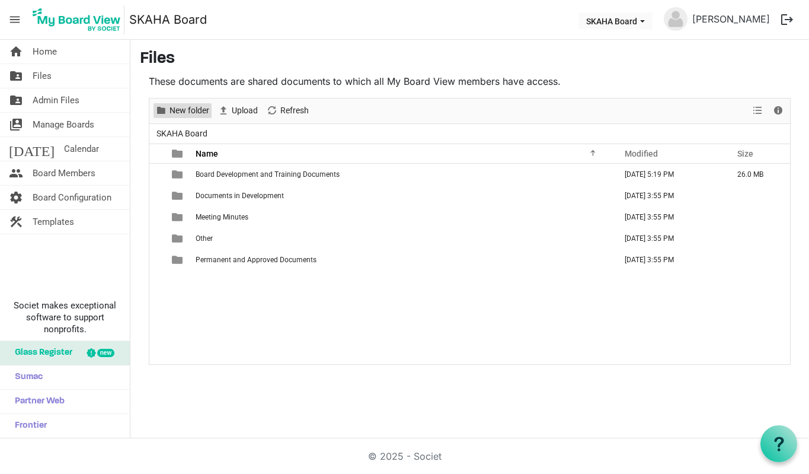
click at [182, 108] on span "New folder" at bounding box center [189, 110] width 42 height 15
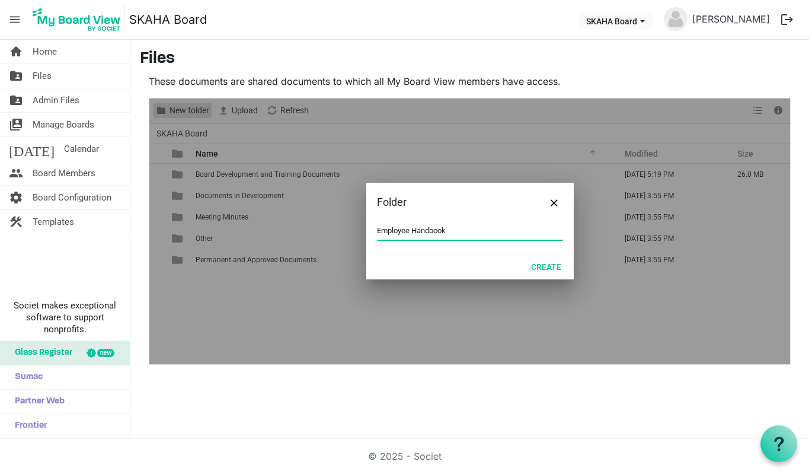
type input "Employee Handbook"
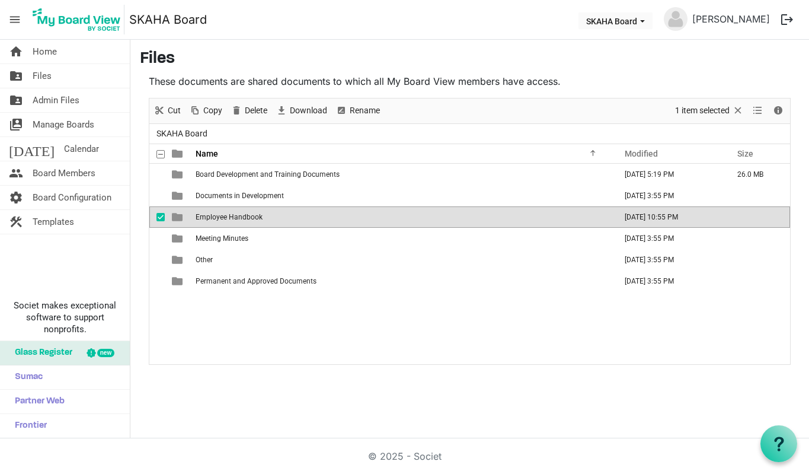
click at [194, 130] on span "SKAHA Board" at bounding box center [182, 133] width 56 height 15
click at [241, 313] on div "Board Development and Training Documents [DATE] 5:19 PM 26.0 MB Documents in De…" at bounding box center [469, 264] width 641 height 200
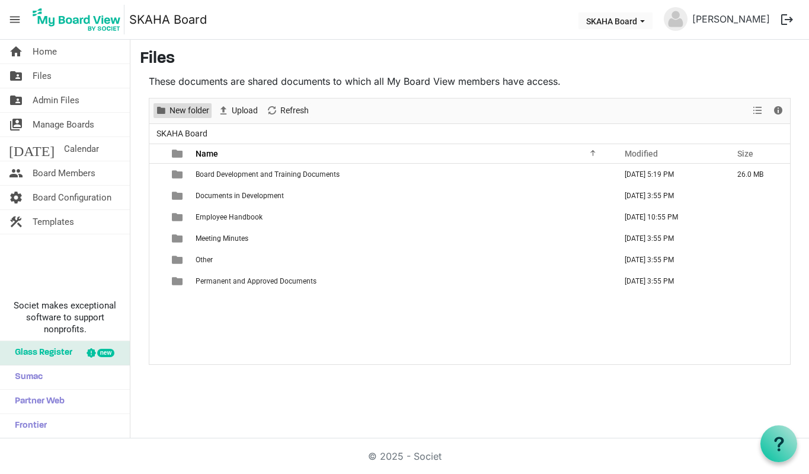
click at [200, 112] on span "New folder" at bounding box center [189, 110] width 42 height 15
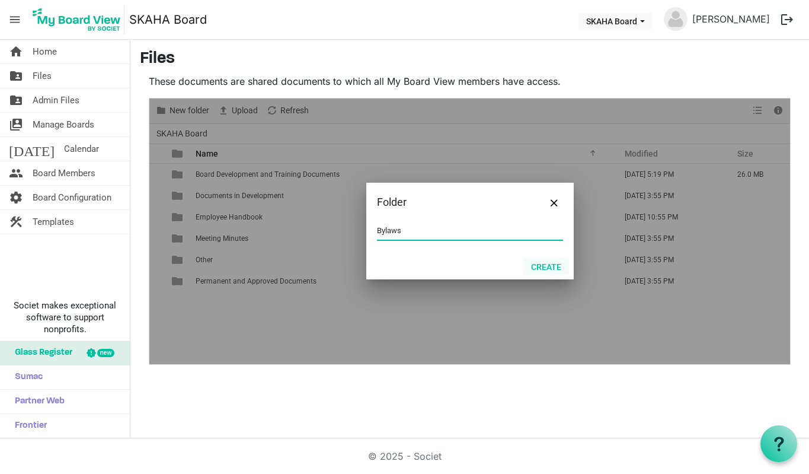
type input "Bylaws"
click at [546, 269] on button "Create" at bounding box center [546, 266] width 46 height 17
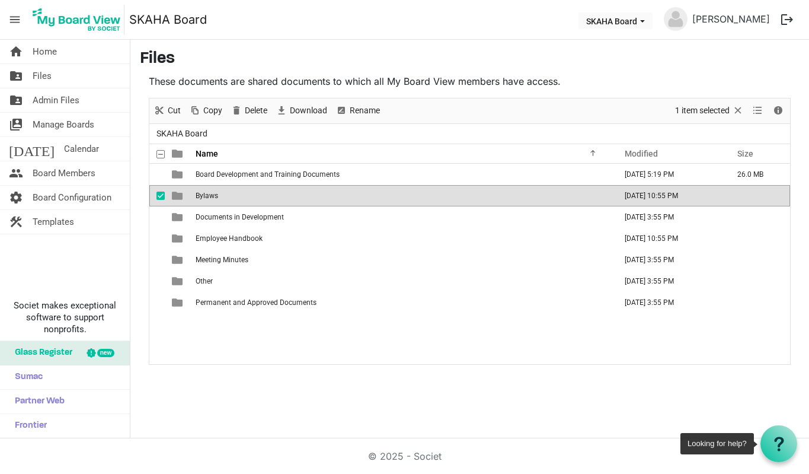
click at [783, 449] on icon at bounding box center [779, 443] width 15 height 15
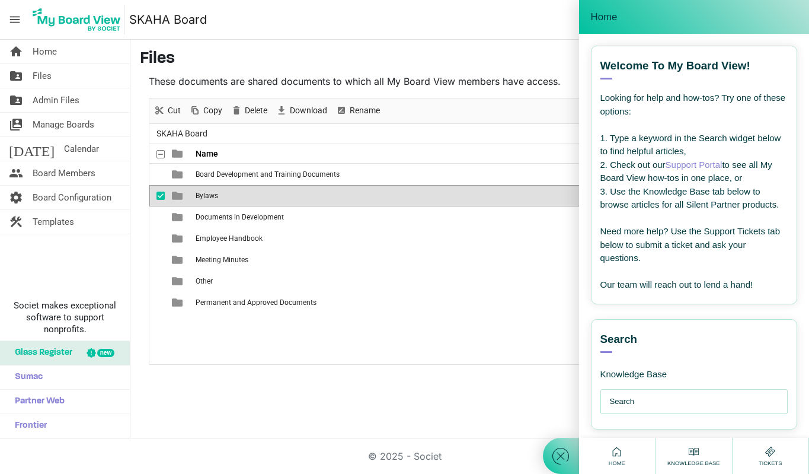
click at [713, 413] on input "text" at bounding box center [697, 401] width 175 height 24
type input "file size for uploads"
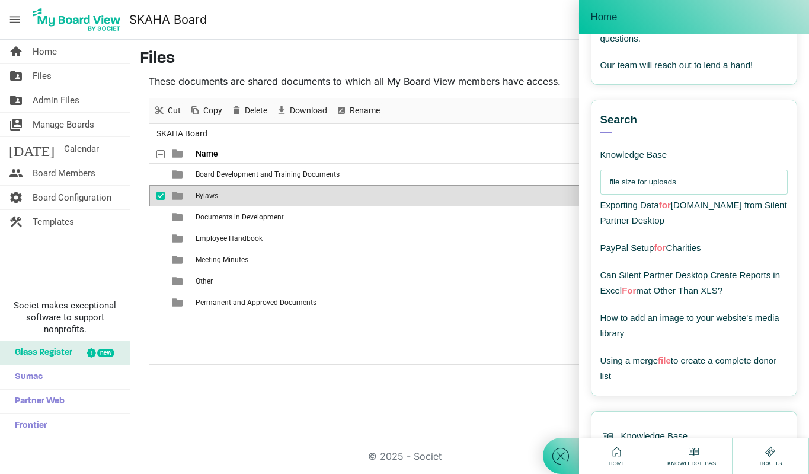
scroll to position [311, 0]
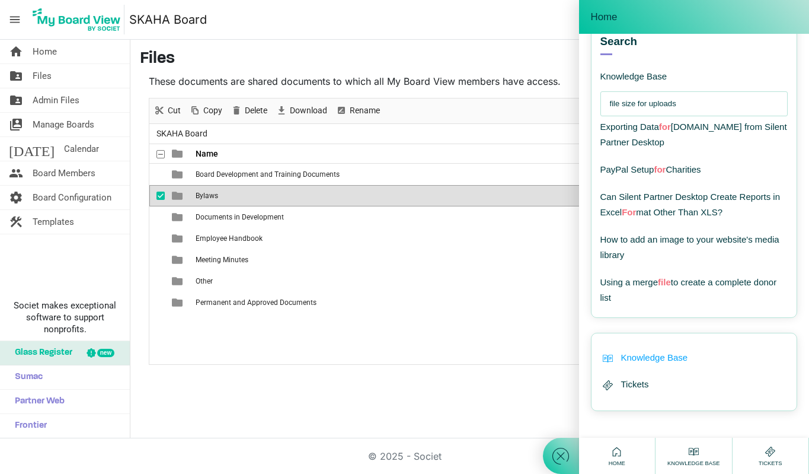
click at [671, 357] on span "Knowledge Base" at bounding box center [654, 358] width 67 height 14
